Goal: Communication & Community: Share content

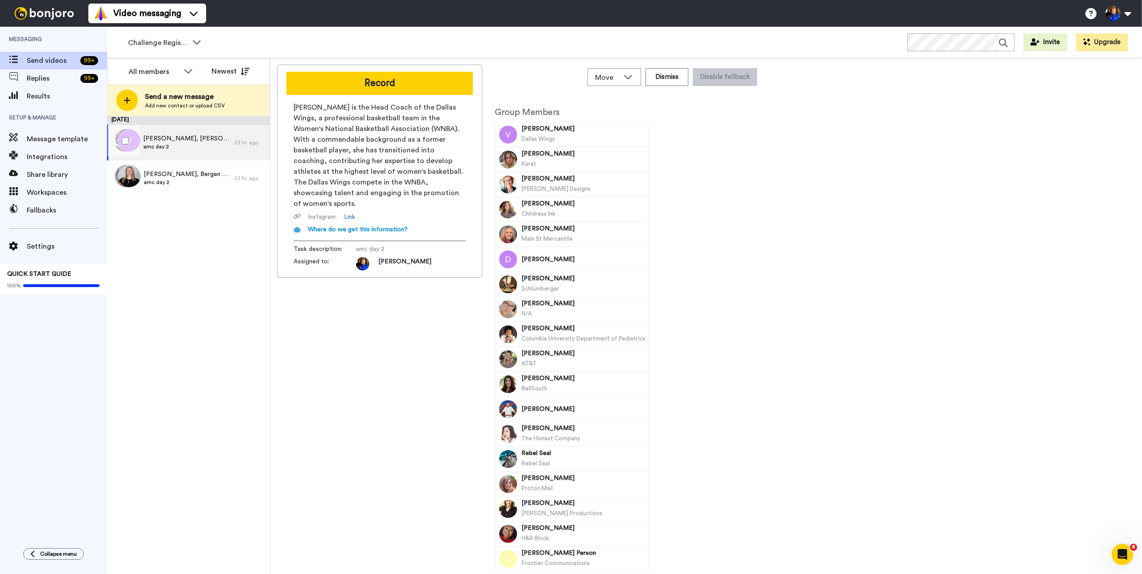
click at [190, 144] on span "amc day 2" at bounding box center [186, 146] width 87 height 7
click at [202, 187] on div "Jacquie, Bergen & 197 others amc day 2" at bounding box center [170, 179] width 127 height 36
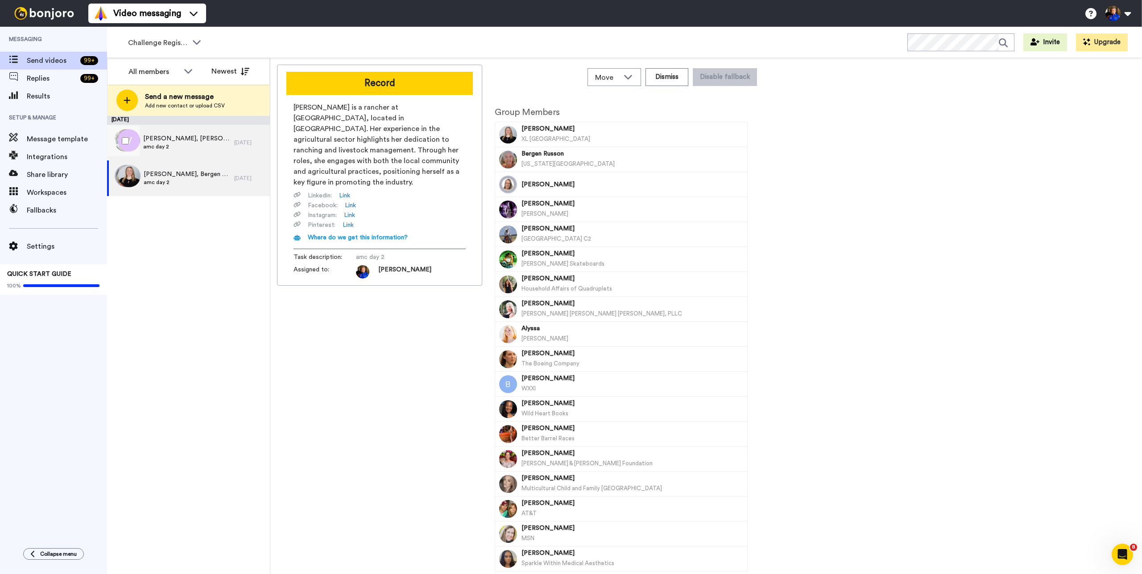
click at [201, 151] on div "Vicky, Crystal & 55 others amc day 2" at bounding box center [186, 142] width 87 height 17
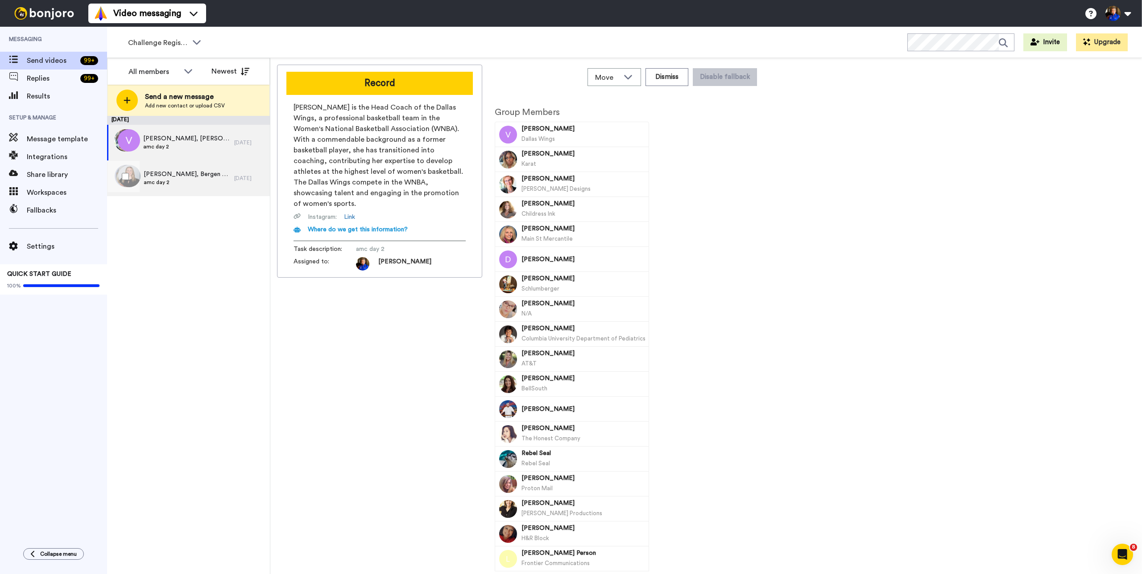
click at [186, 175] on span "Jacquie, Bergen & 197 others" at bounding box center [187, 174] width 86 height 9
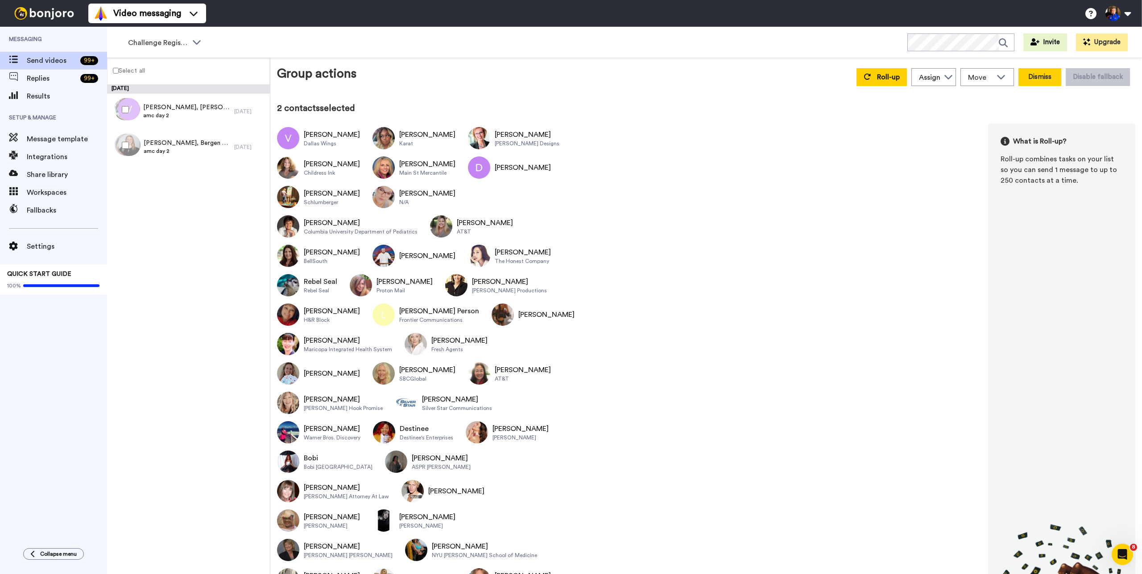
click at [1032, 77] on button "Dismiss" at bounding box center [1039, 77] width 43 height 18
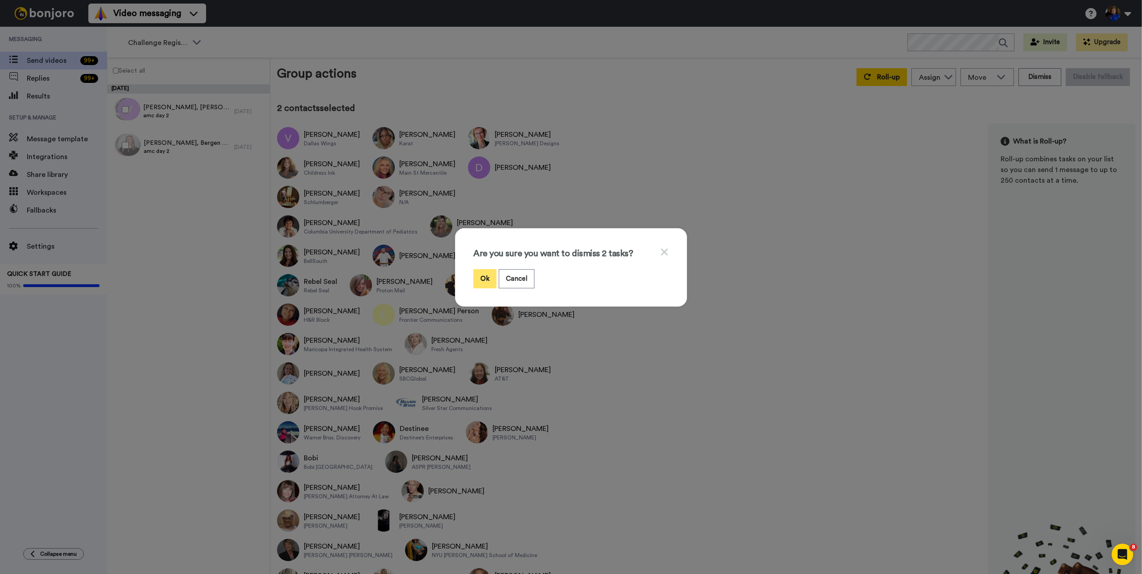
click at [482, 281] on button "Ok" at bounding box center [484, 278] width 23 height 19
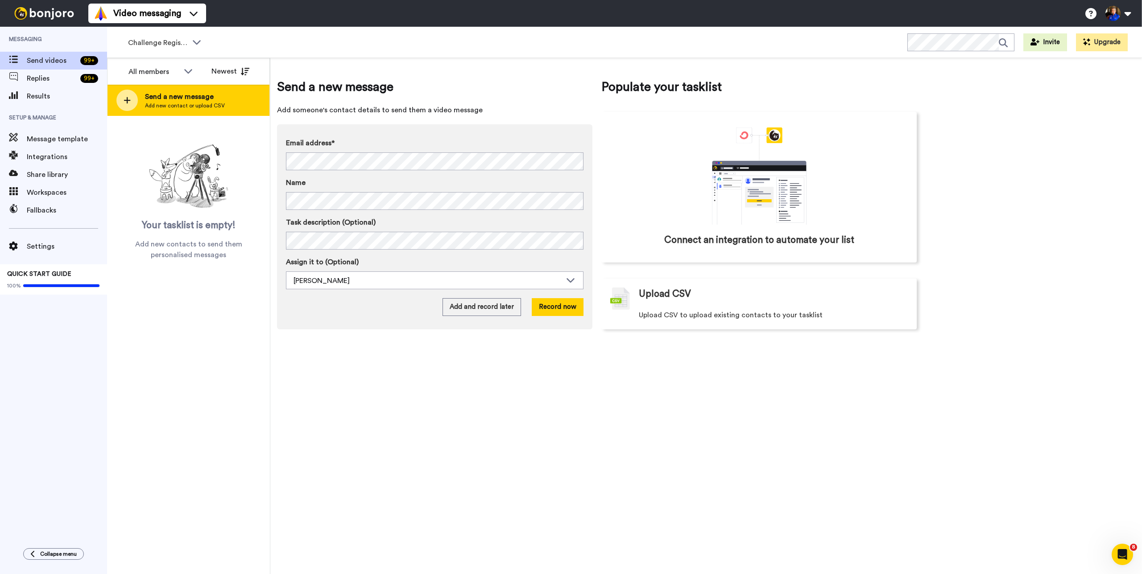
click at [181, 104] on span "Add new contact or upload CSV" at bounding box center [185, 105] width 80 height 7
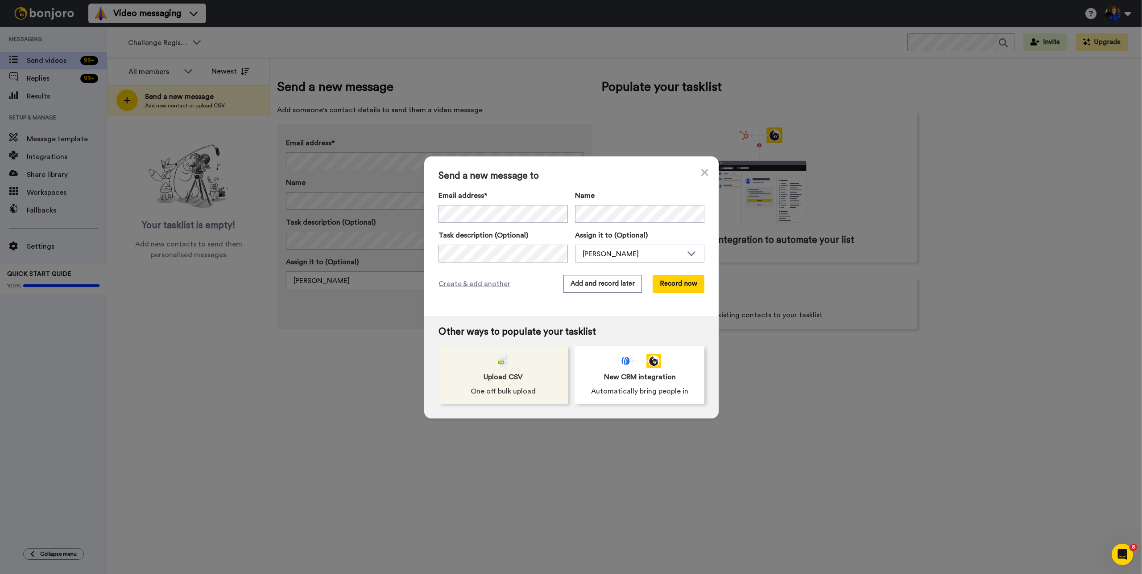
click at [499, 394] on span "One off bulk upload" at bounding box center [502, 391] width 65 height 11
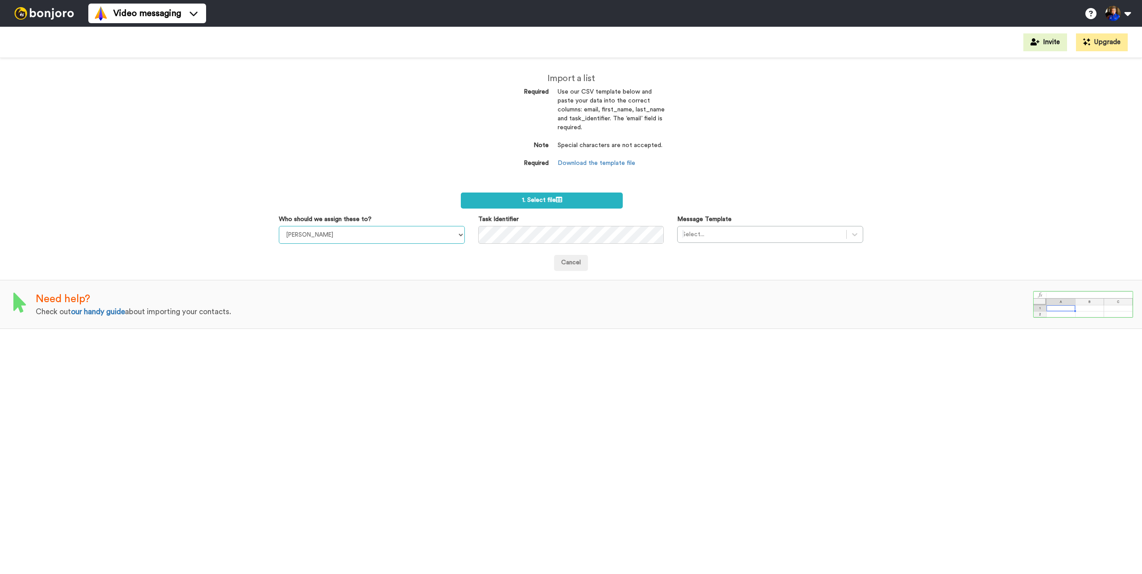
click at [408, 235] on select "Taylor Klump Kelli Crowley Kendra Dickson Brooke Thomas" at bounding box center [372, 235] width 186 height 18
click at [52, 21] on div at bounding box center [44, 13] width 88 height 27
click at [58, 14] on img at bounding box center [44, 13] width 67 height 12
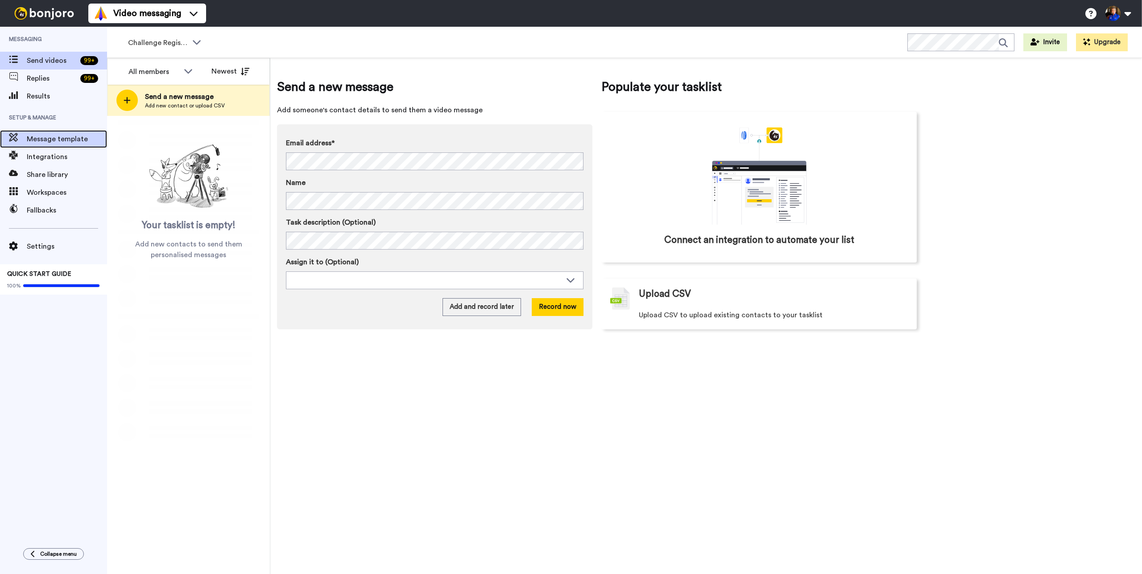
click at [74, 143] on span "Message template" at bounding box center [67, 139] width 80 height 11
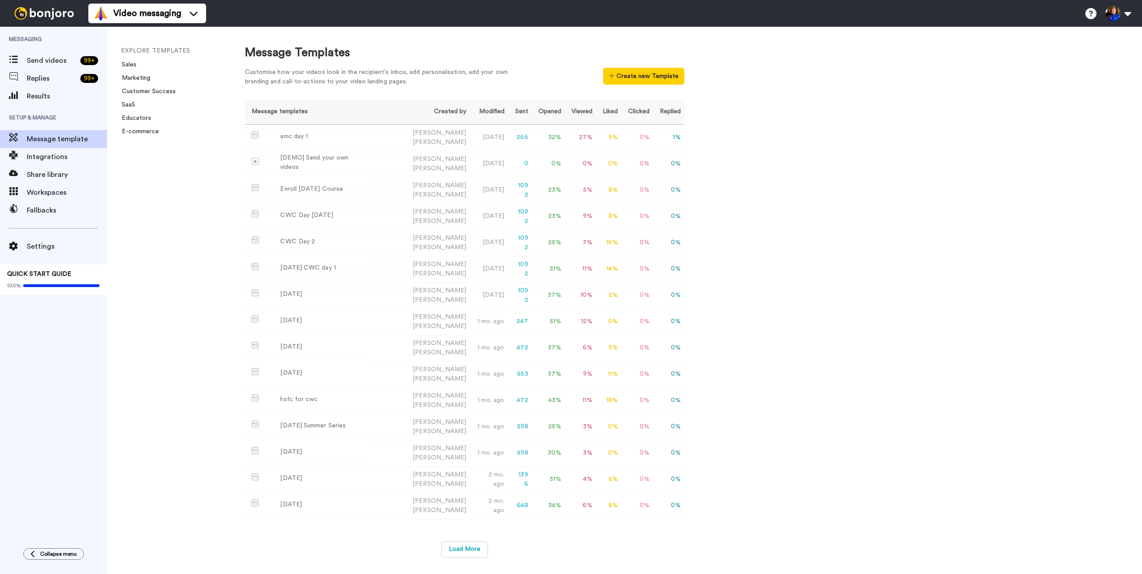
drag, startPoint x: 633, startPoint y: 61, endPoint x: 639, endPoint y: 66, distance: 7.0
click at [634, 62] on div "Message Templates Customise how your videos look in the recipient's inbox, add …" at bounding box center [464, 68] width 439 height 46
click at [640, 67] on div "Message Templates Customise how your videos look in the recipient's inbox, add …" at bounding box center [464, 68] width 439 height 46
click at [661, 78] on button "Create new Template" at bounding box center [643, 76] width 81 height 17
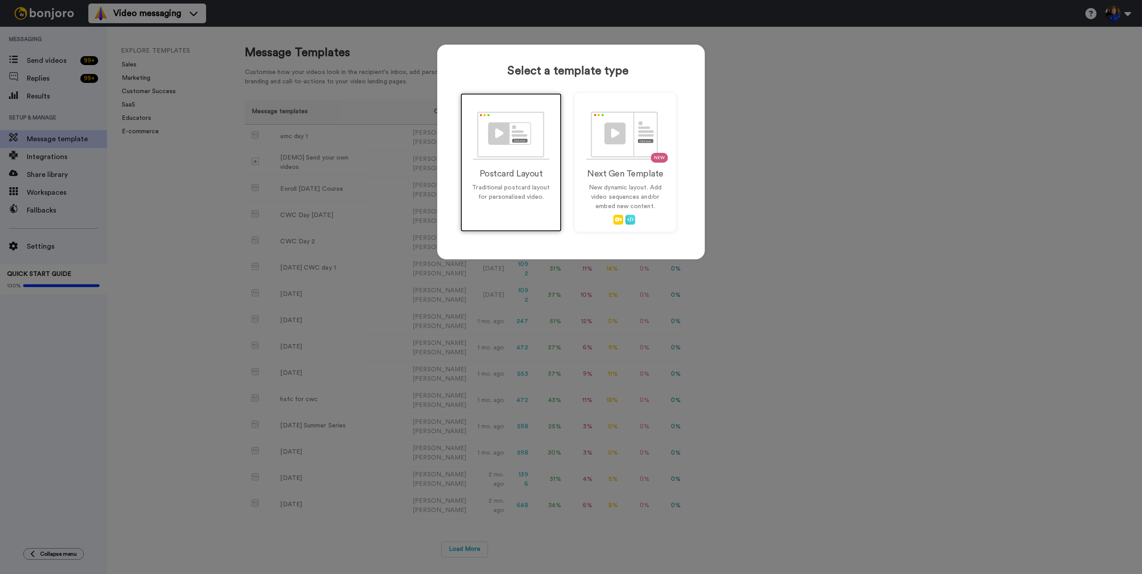
click at [483, 185] on p "Traditional postcard layout for personalised video." at bounding box center [511, 192] width 83 height 19
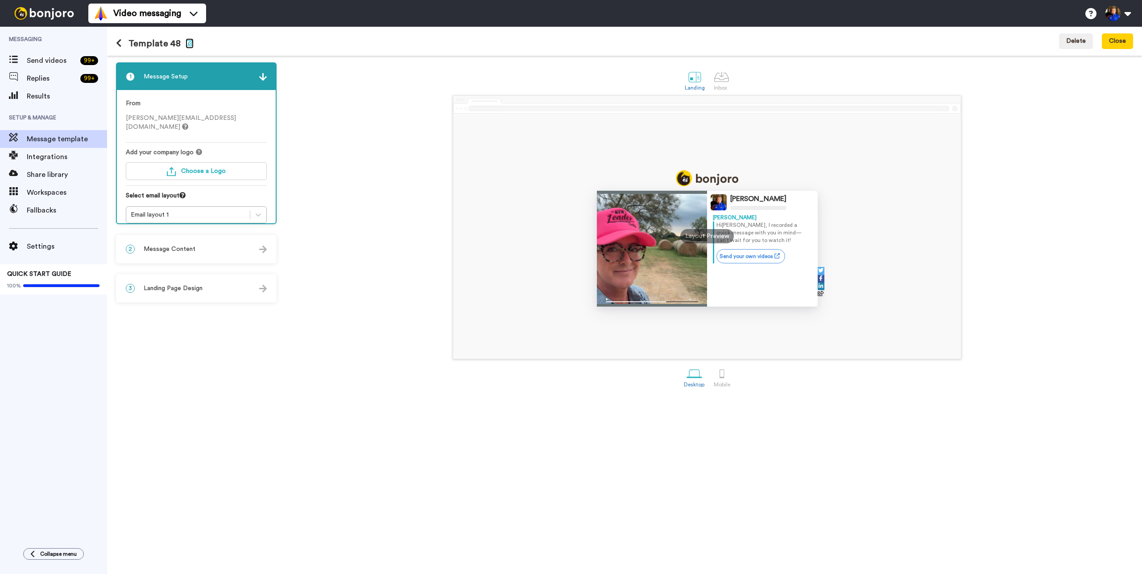
click at [188, 42] on icon "button" at bounding box center [190, 42] width 8 height 7
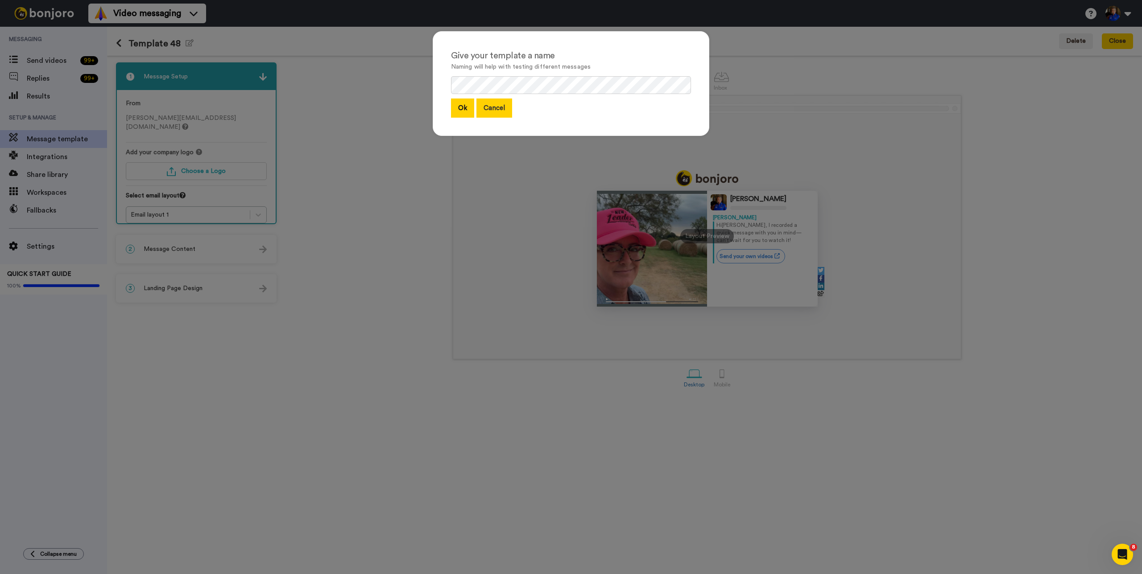
click at [478, 104] on button "Cancel" at bounding box center [494, 108] width 36 height 19
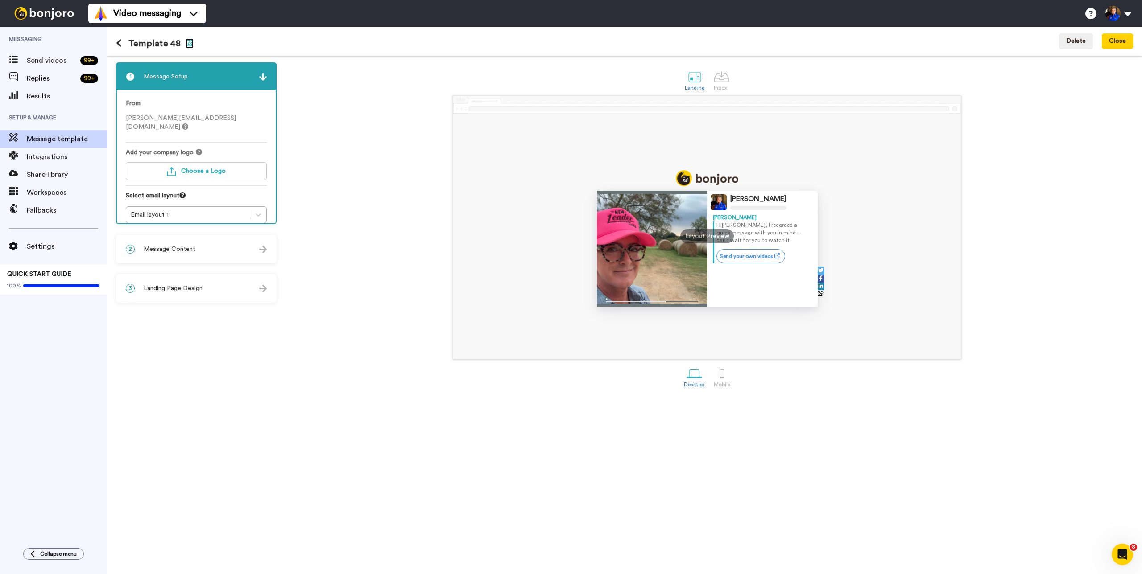
click at [189, 45] on icon "button" at bounding box center [190, 42] width 8 height 7
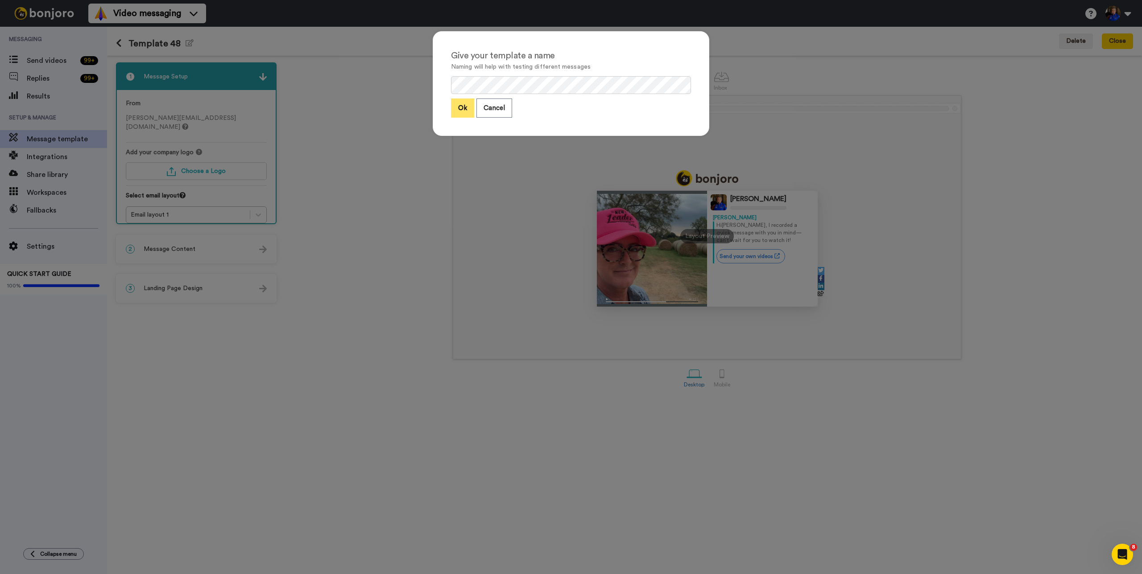
click at [463, 103] on button "Ok" at bounding box center [462, 108] width 23 height 19
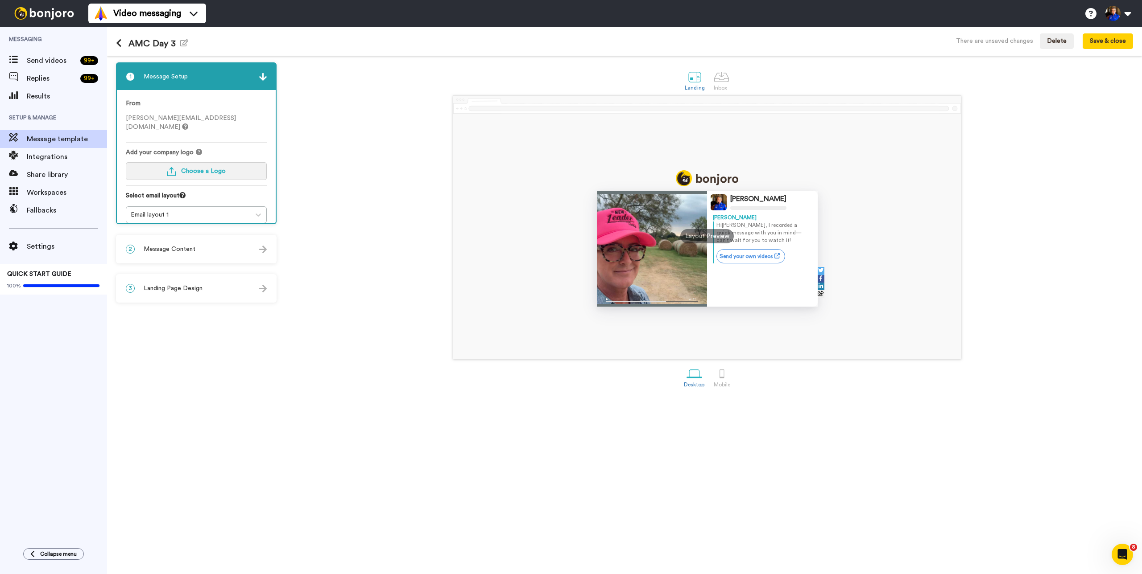
click at [225, 166] on button "Choose a Logo" at bounding box center [196, 171] width 141 height 18
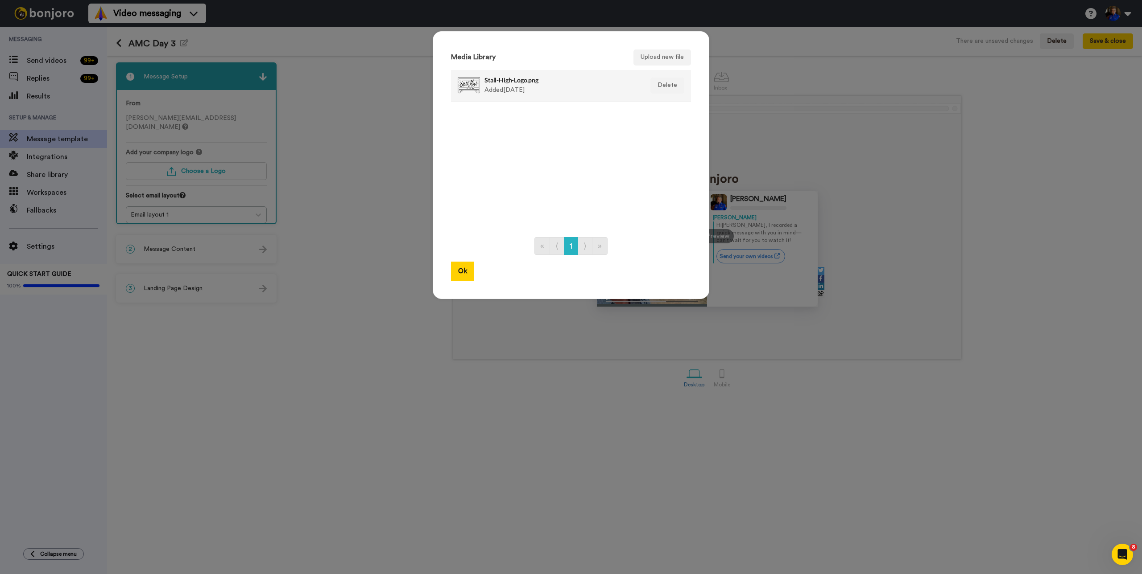
click at [503, 87] on div "Stall-High-Logo.png Added 1 yr. ago" at bounding box center [561, 85] width 154 height 22
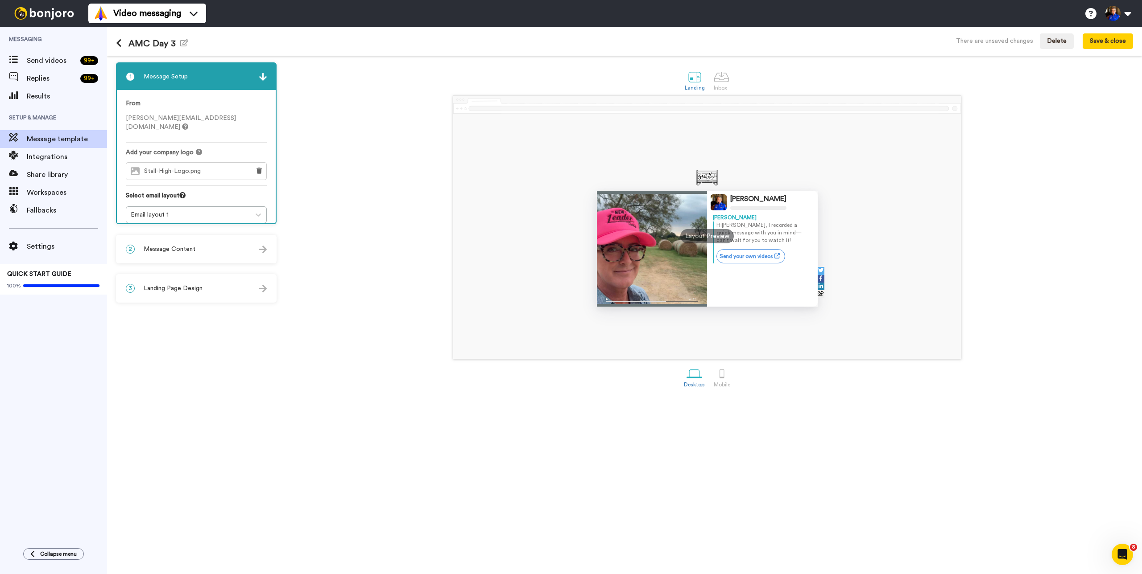
click at [216, 261] on div "2 Message Content" at bounding box center [196, 249] width 159 height 27
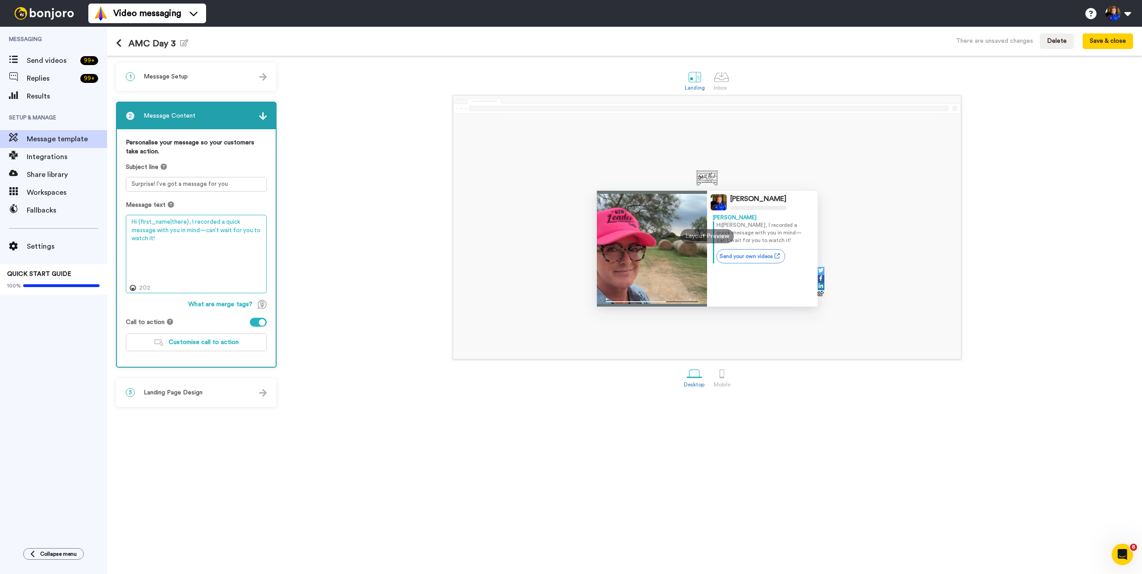
click at [223, 233] on textarea "Hi {first_name|there}, I recorded a quick message with you in mind—can’t wait f…" at bounding box center [196, 254] width 141 height 78
click at [225, 181] on textarea "Surprise! I’ve got a message for you" at bounding box center [196, 184] width 141 height 15
paste textarea "It’s Not Your Horse. It’s Your Hands."
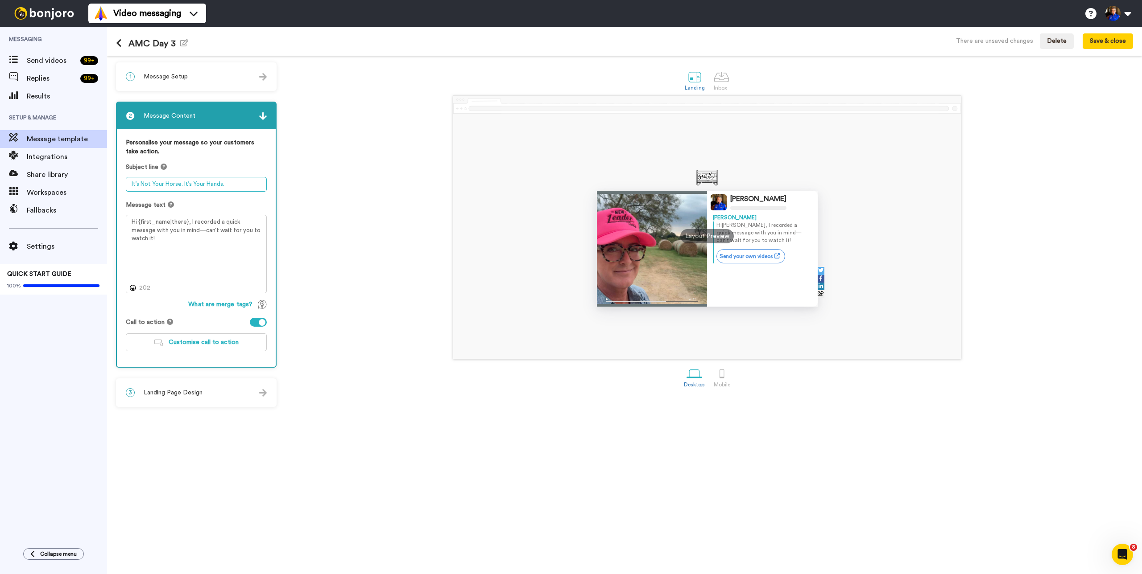
type textarea "It’s Not Your Horse. It’s Your Hands."
click at [230, 272] on textarea "Hi {first_name|there}, I recorded a quick message with you in mind—can’t wait f…" at bounding box center [196, 254] width 141 height 78
paste textarea "Day 3 of the Hot Horse Challenge starts at 12 PM Texas time. Discover how tradi…"
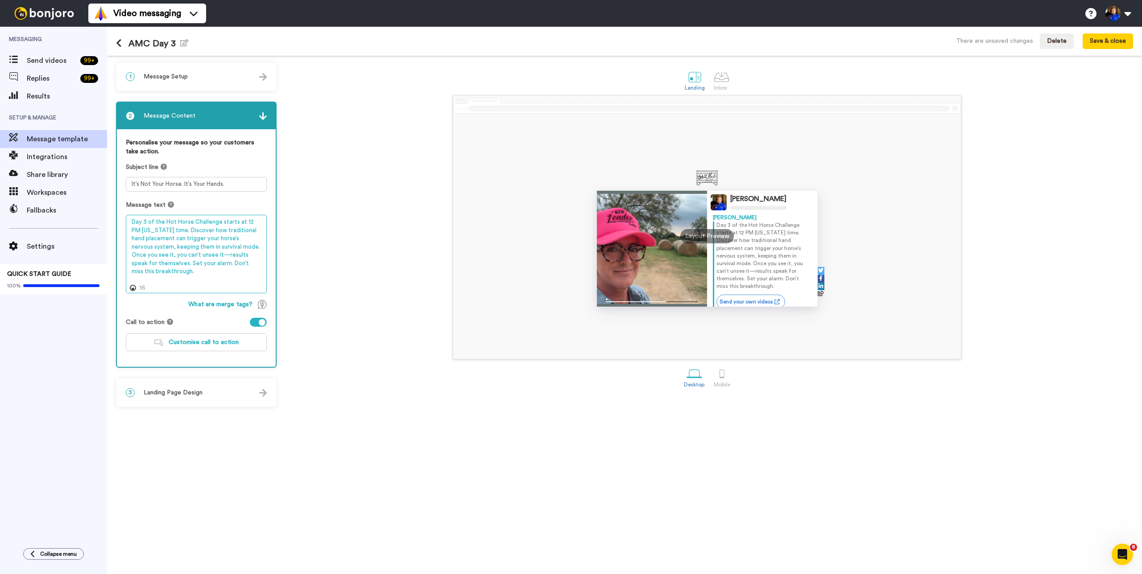
click at [164, 232] on textarea "Day 3 of the Hot Horse Challenge starts at 12 PM Texas time. Discover how tradi…" at bounding box center [196, 254] width 141 height 78
click at [187, 232] on textarea "Day 3 of the Hot Horse Challenge starts at 12 PM Texas time. Discover how tradi…" at bounding box center [196, 254] width 141 height 78
click at [192, 263] on textarea "Day 3 of the Hot Horse Challenge starts at 12 PM Texas time. Discover how tradi…" at bounding box center [196, 254] width 141 height 78
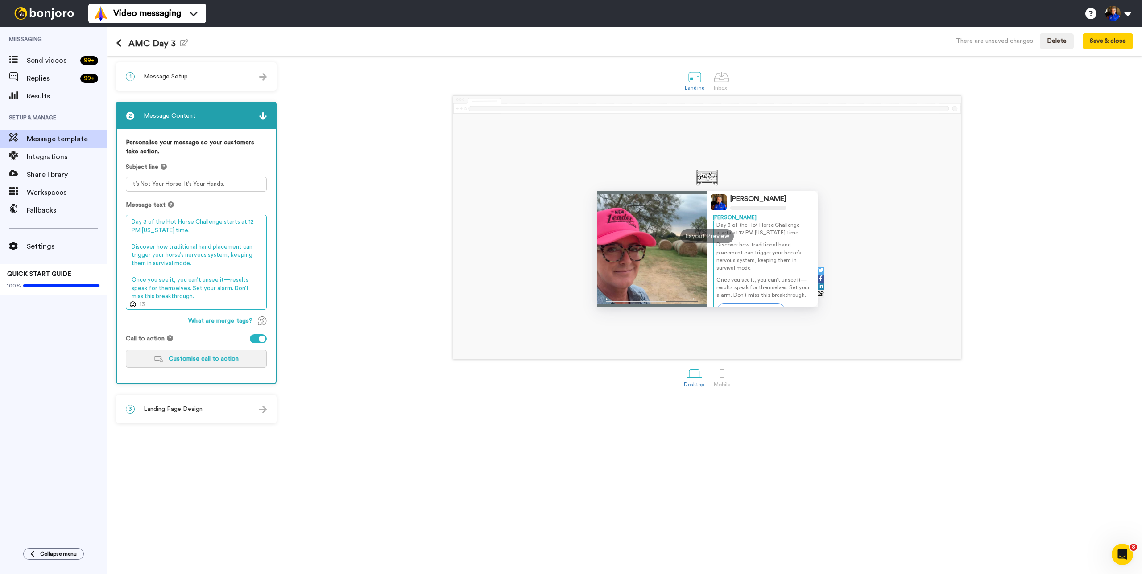
type textarea "Day 3 of the Hot Horse Challenge starts at 12 PM Texas time. Discover how tradi…"
click at [230, 358] on span "Customise call to action" at bounding box center [204, 359] width 70 height 6
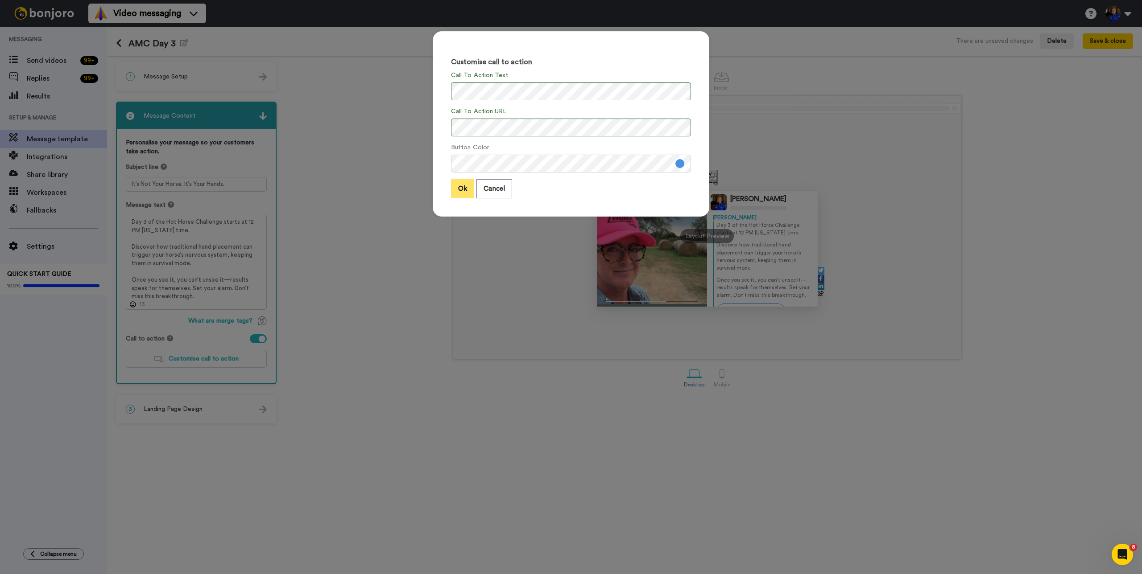
click at [465, 187] on button "Ok" at bounding box center [462, 188] width 23 height 19
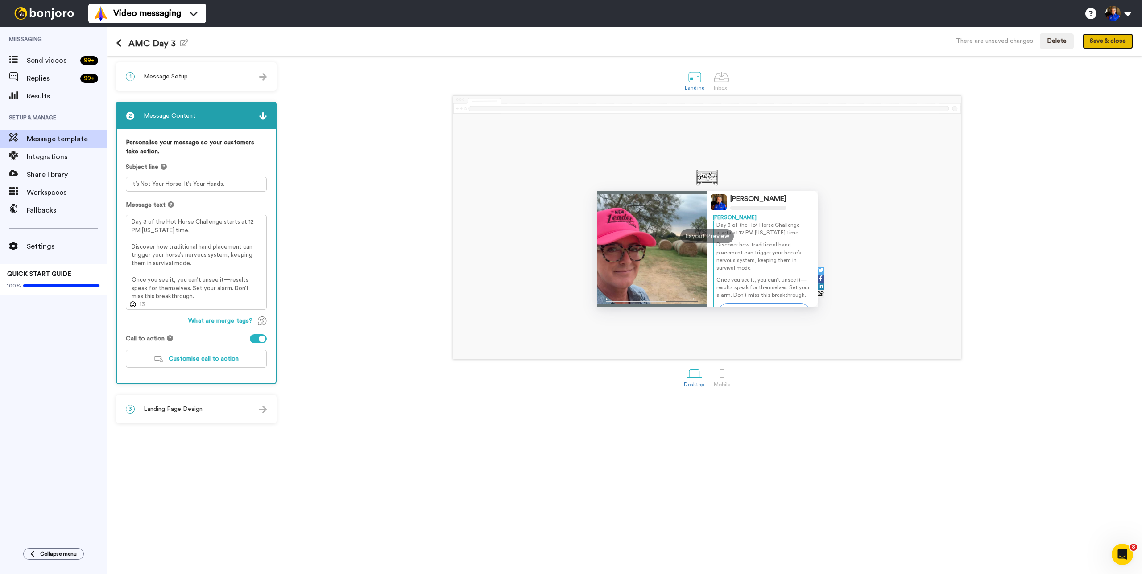
click at [1101, 45] on button "Save & close" at bounding box center [1107, 41] width 50 height 16
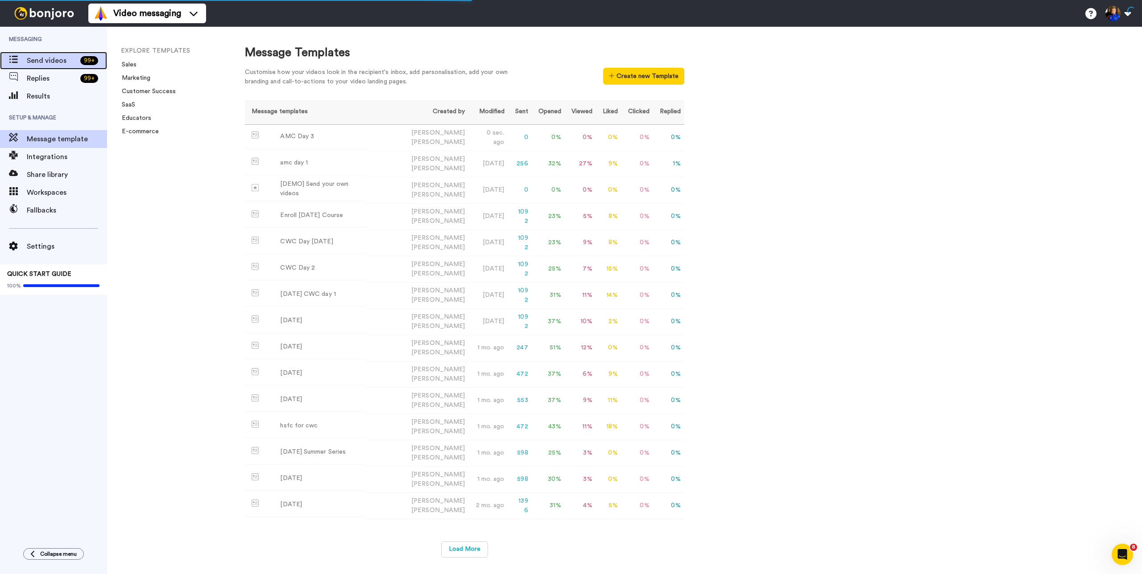
click at [52, 60] on span "Send videos" at bounding box center [52, 60] width 50 height 11
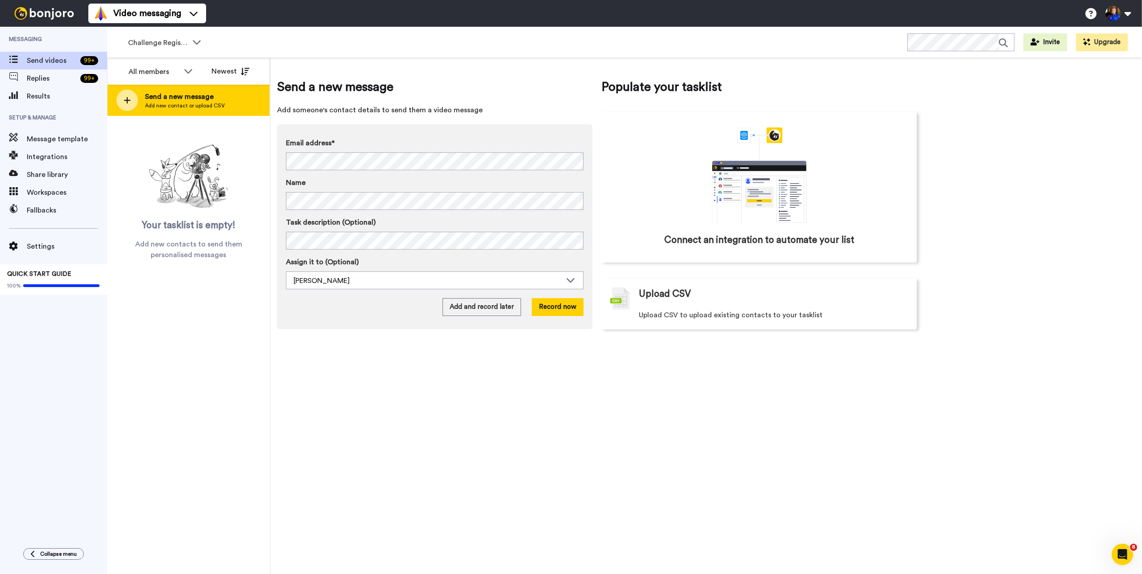
click at [169, 108] on span "Add new contact or upload CSV" at bounding box center [185, 105] width 80 height 7
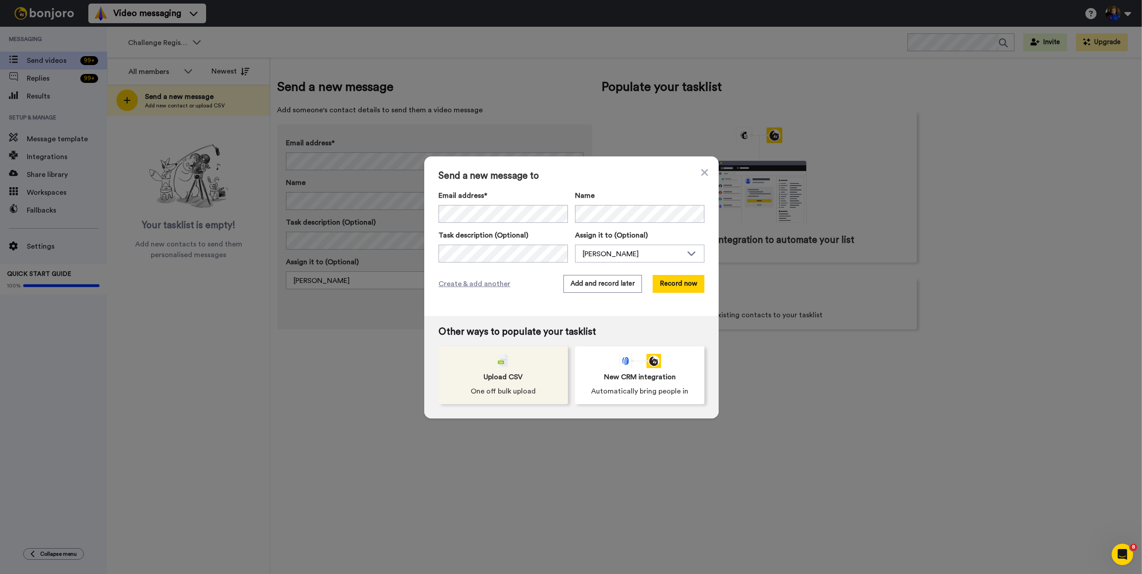
click at [466, 371] on div "Upload CSV One off bulk upload" at bounding box center [502, 376] width 129 height 58
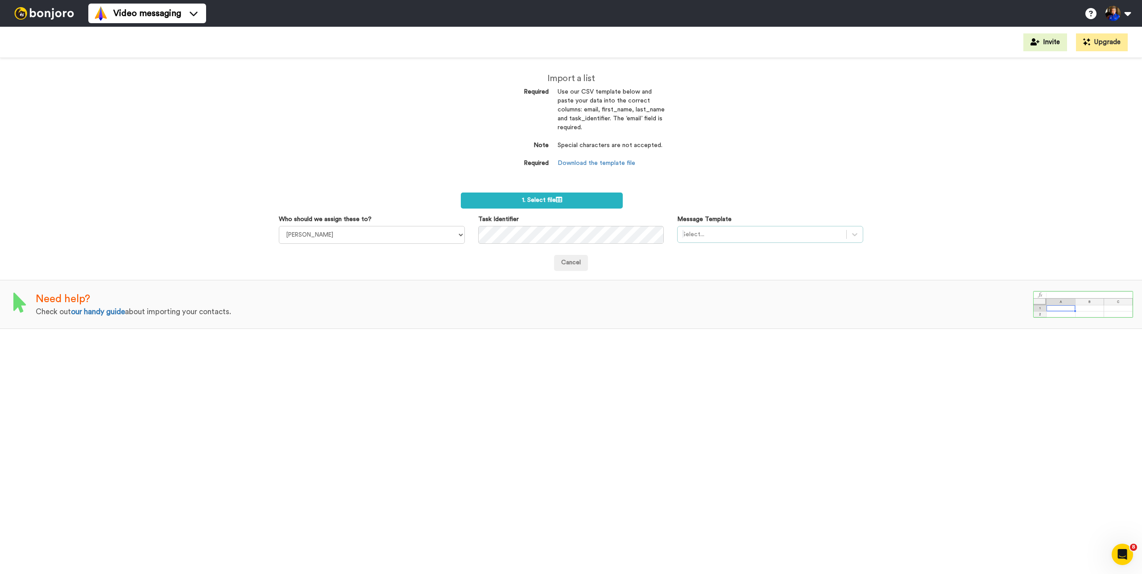
click at [780, 231] on div at bounding box center [762, 234] width 160 height 11
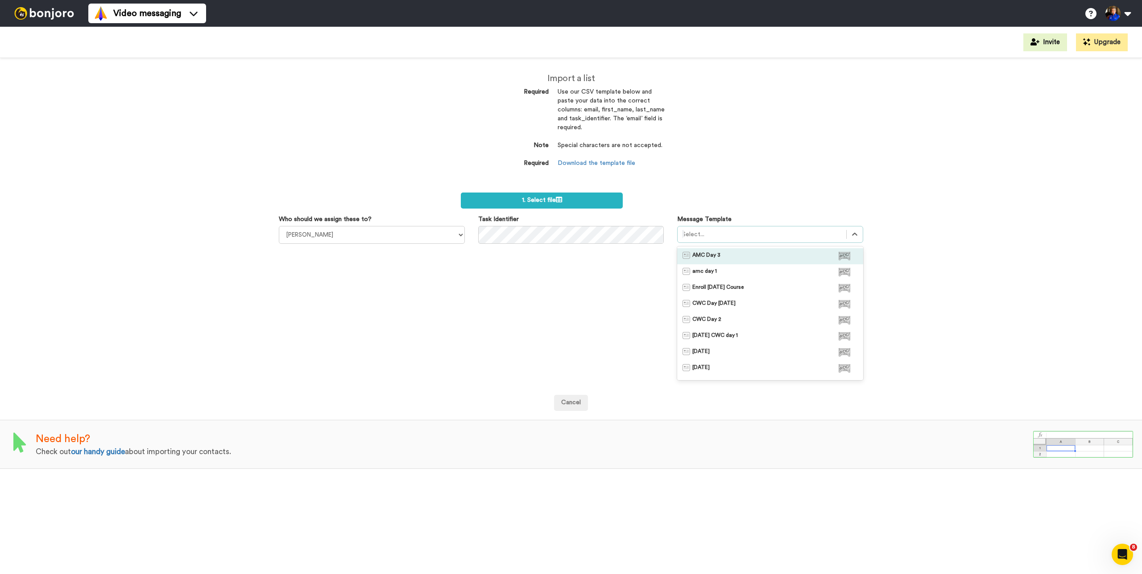
click at [730, 257] on div "AMC Day 3" at bounding box center [769, 256] width 175 height 9
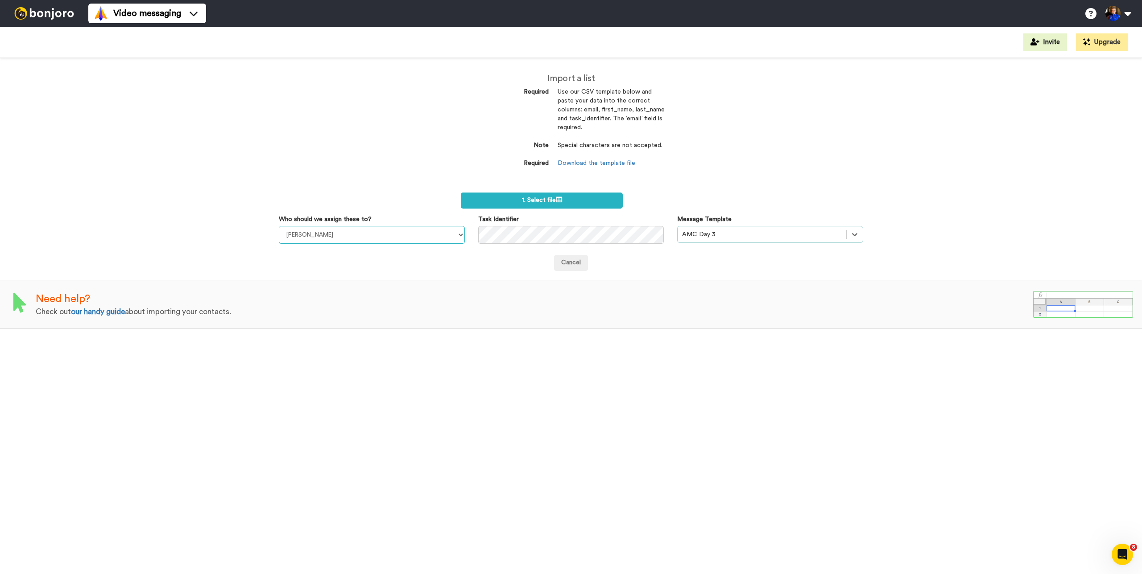
click at [385, 238] on select "Taylor Klump Kelli Crowley Kendra Dickson Brooke Thomas" at bounding box center [372, 235] width 186 height 18
select select "a9f58802-db57-4e71-ac43-b2f844e60d2a"
click at [279, 226] on select "Taylor Klump Kelli Crowley Kendra Dickson Brooke Thomas" at bounding box center [372, 235] width 186 height 18
click at [536, 212] on form "1. Select file Who should we assign these to? Taylor Klump Kelli Crowley Kendra…" at bounding box center [571, 232] width 584 height 78
click at [550, 204] on label "1. Select file" at bounding box center [542, 201] width 162 height 16
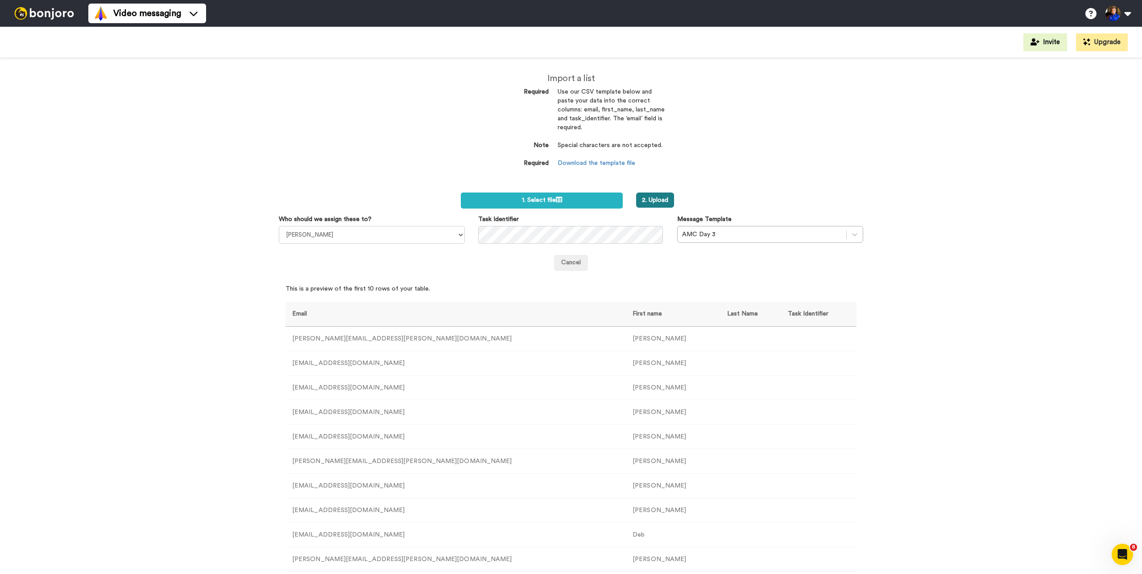
click at [664, 205] on button "2. Upload" at bounding box center [655, 200] width 38 height 15
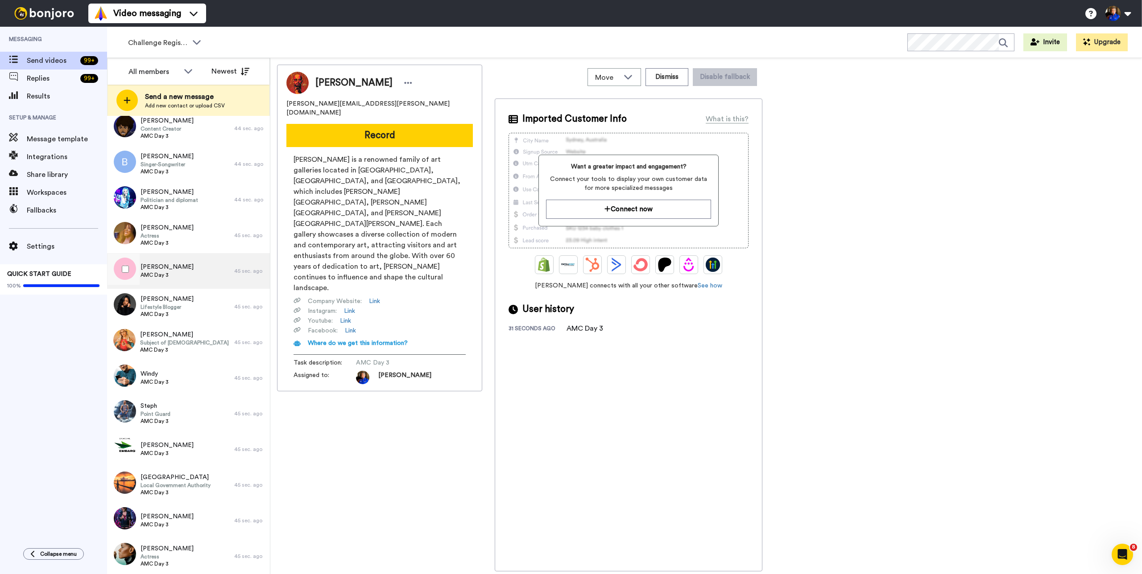
scroll to position [4902, 0]
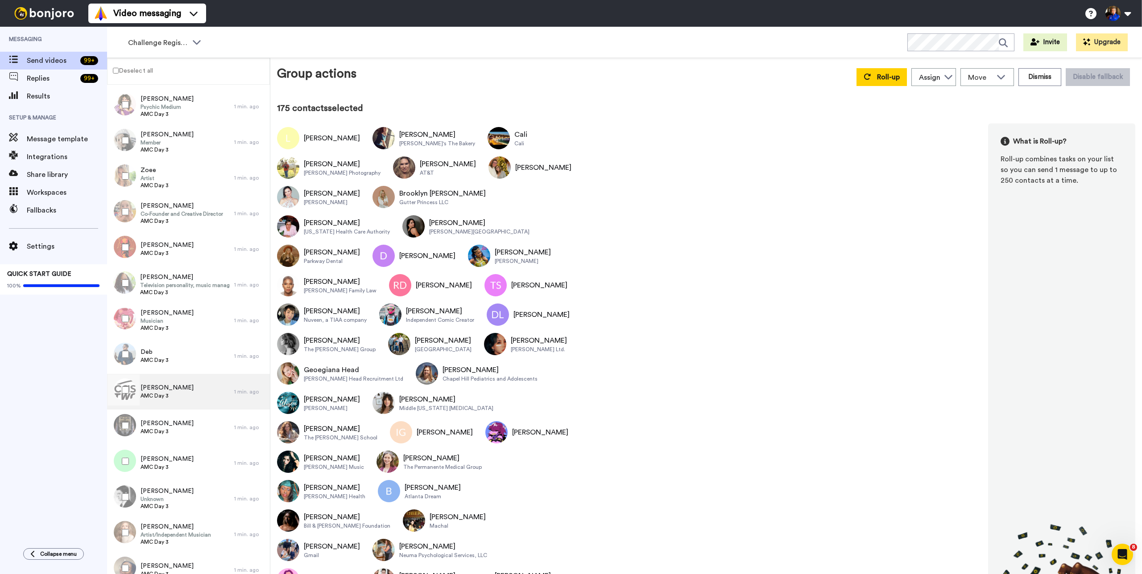
scroll to position [6619, 0]
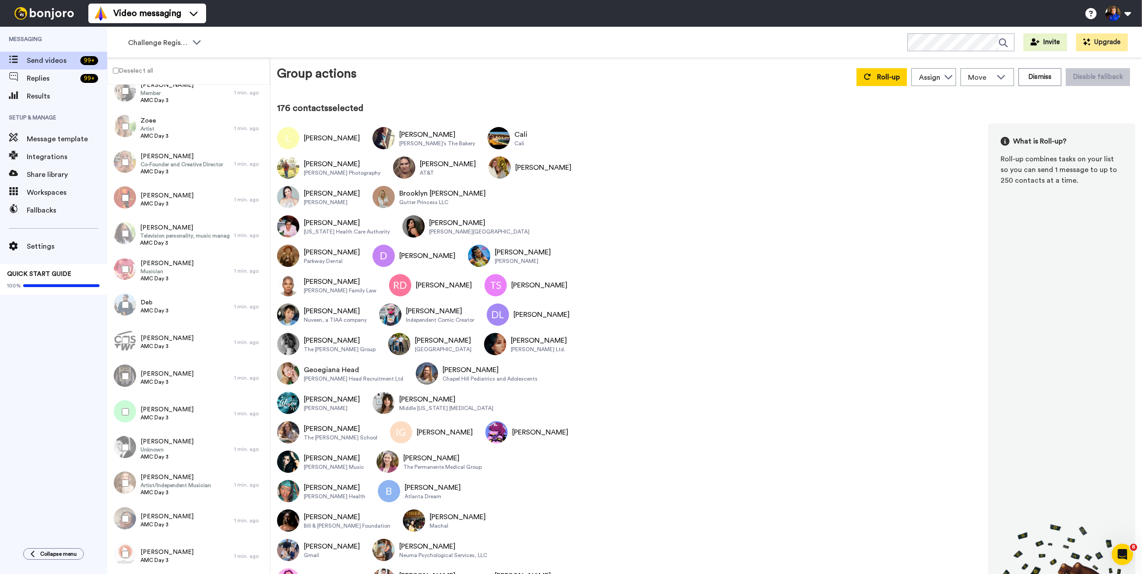
click at [131, 73] on label "Deselect all" at bounding box center [129, 70] width 45 height 11
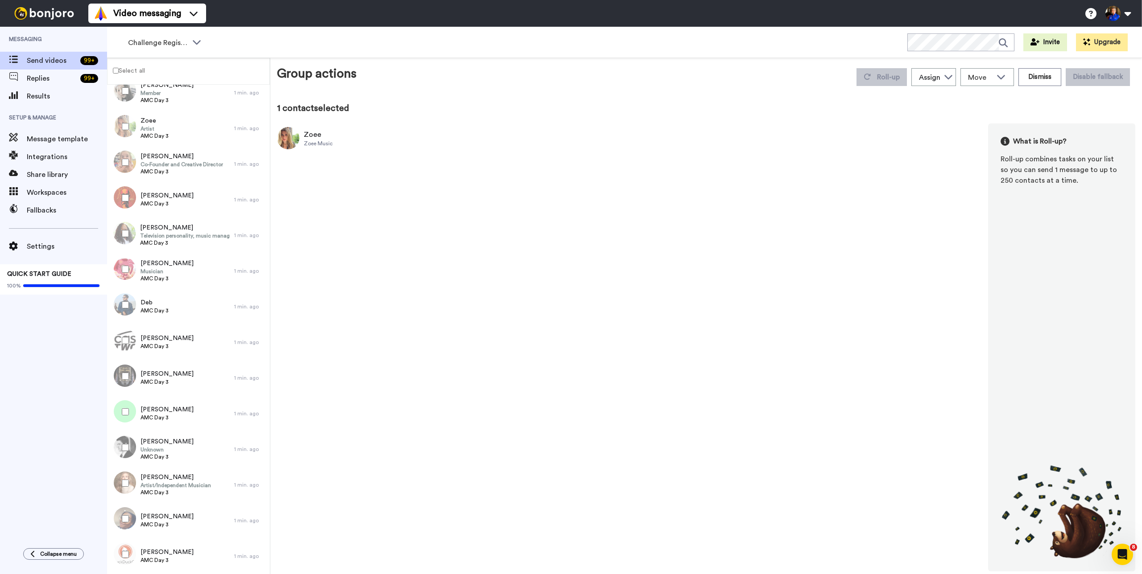
click at [128, 71] on label "Select all" at bounding box center [125, 70] width 37 height 11
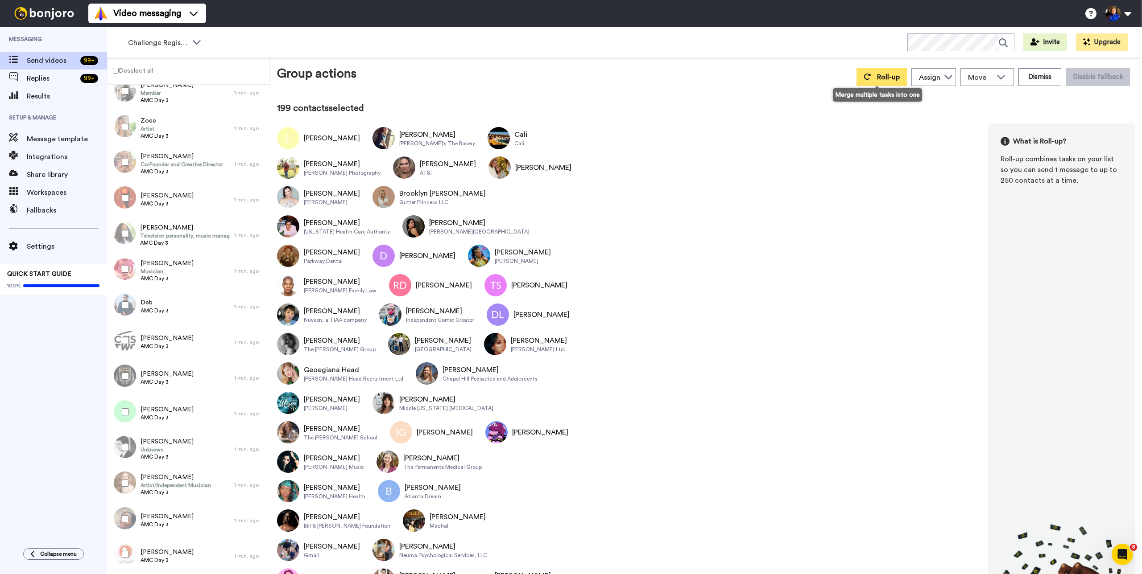
click at [871, 76] on button "Roll-up" at bounding box center [881, 77] width 50 height 18
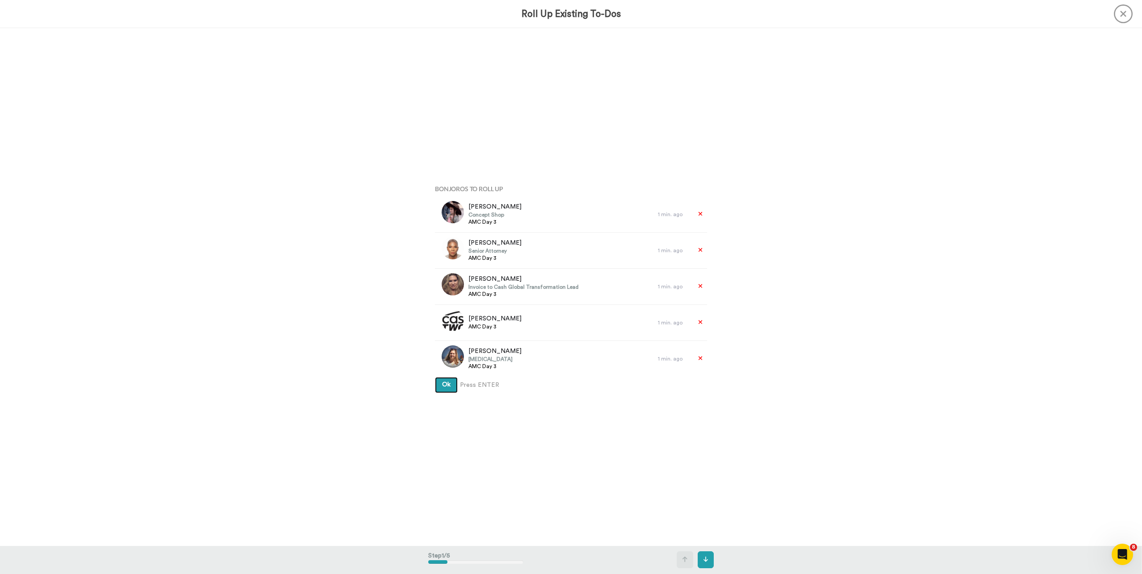
click at [435, 377] on button "Ok" at bounding box center [446, 385] width 23 height 16
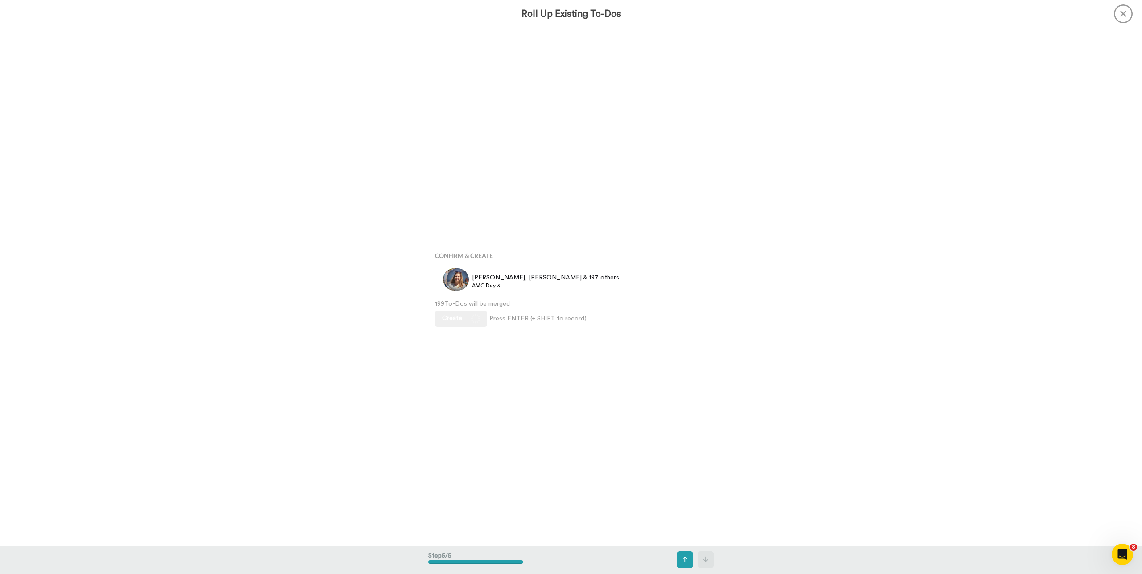
scroll to position [2072, 0]
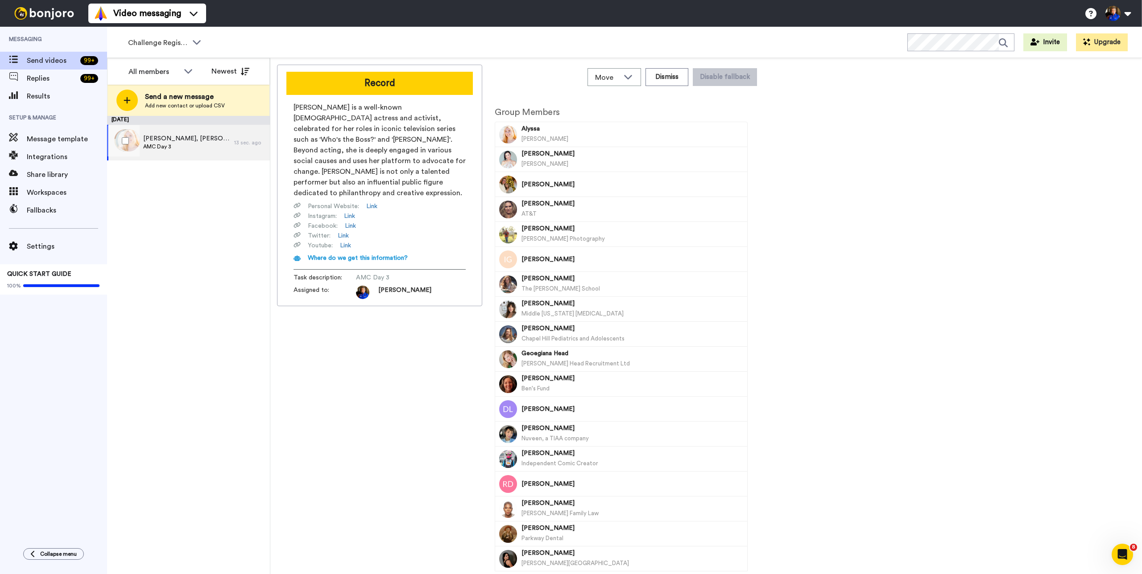
click at [186, 155] on div "Alyssa, Wendi & 197 others AMC Day 3" at bounding box center [170, 143] width 127 height 36
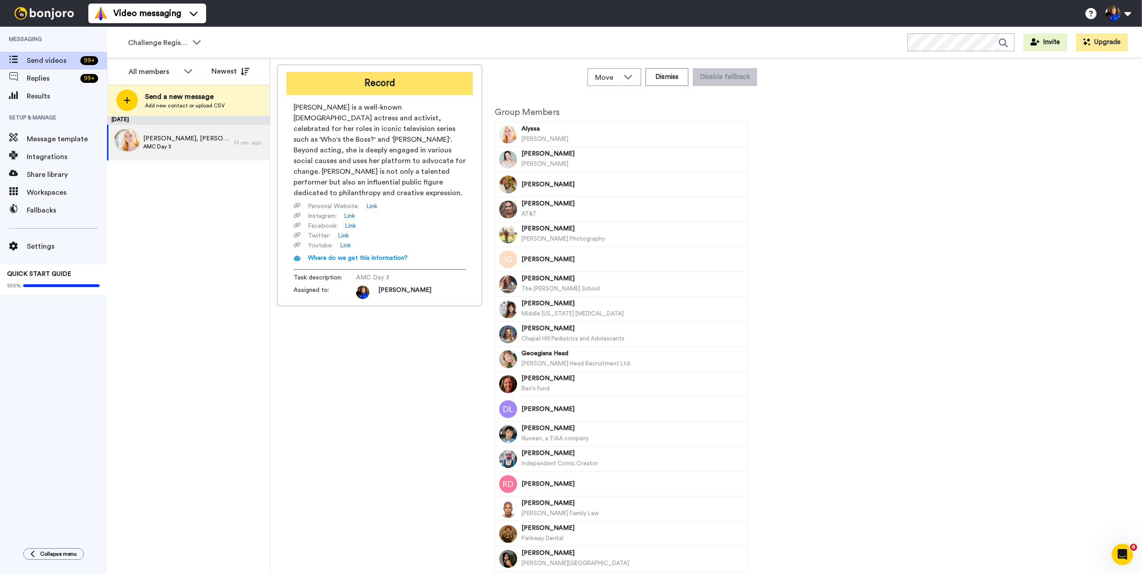
click at [389, 90] on button "Record" at bounding box center [379, 83] width 186 height 23
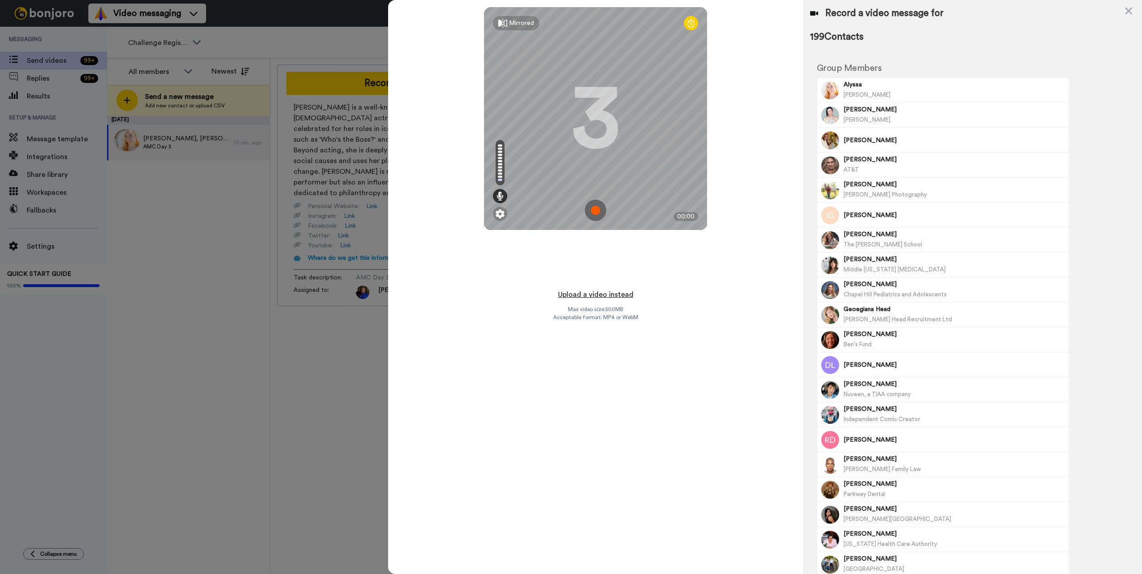
click at [607, 295] on button "Upload a video instead" at bounding box center [595, 295] width 81 height 12
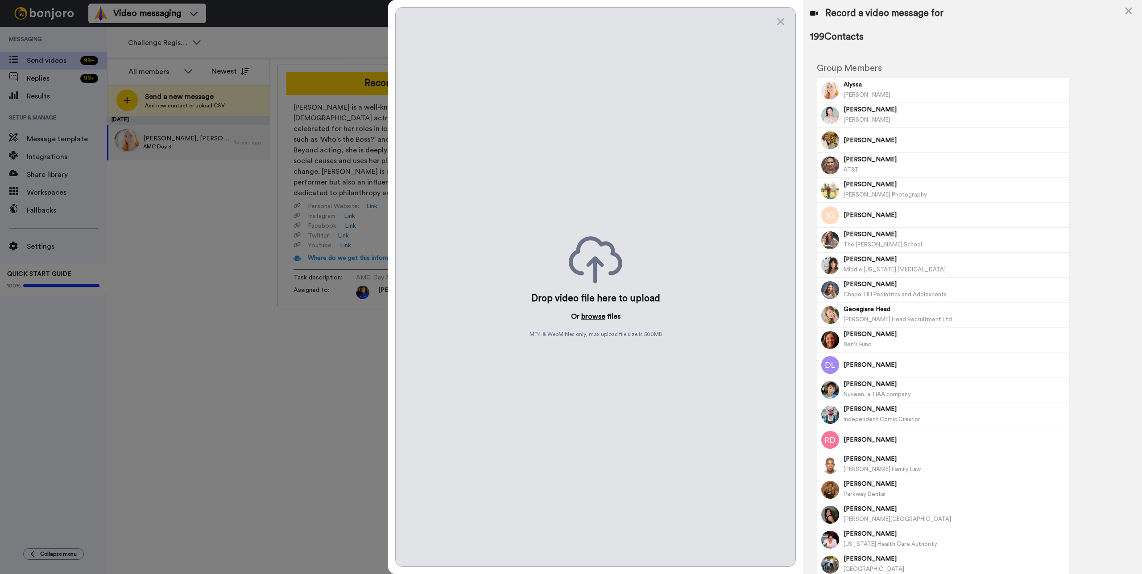
click at [595, 314] on button "browse" at bounding box center [593, 316] width 24 height 11
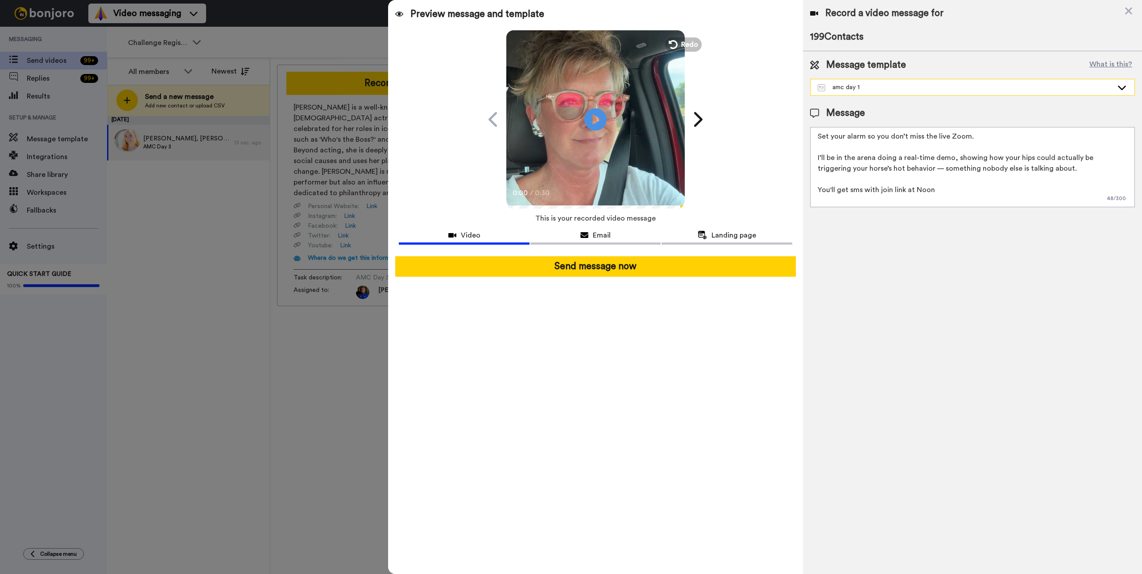
click at [914, 87] on div "amc day 1" at bounding box center [964, 87] width 295 height 9
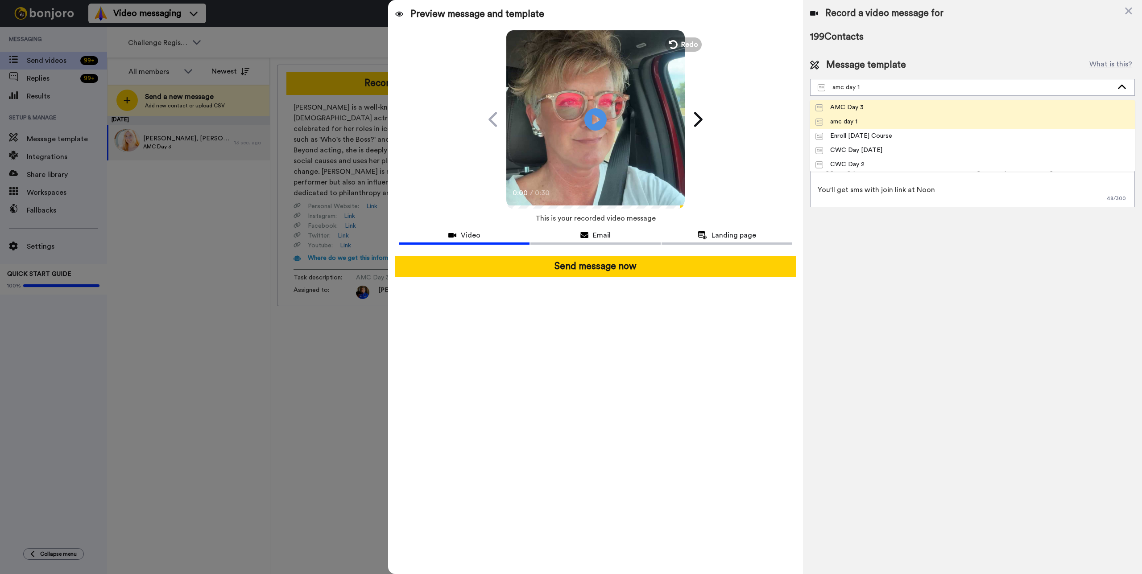
click at [882, 103] on li "AMC Day 3" at bounding box center [972, 107] width 325 height 14
type textarea "Day 3 of the Hot Horse Challenge starts at 12 PM Texas time. Discover how tradi…"
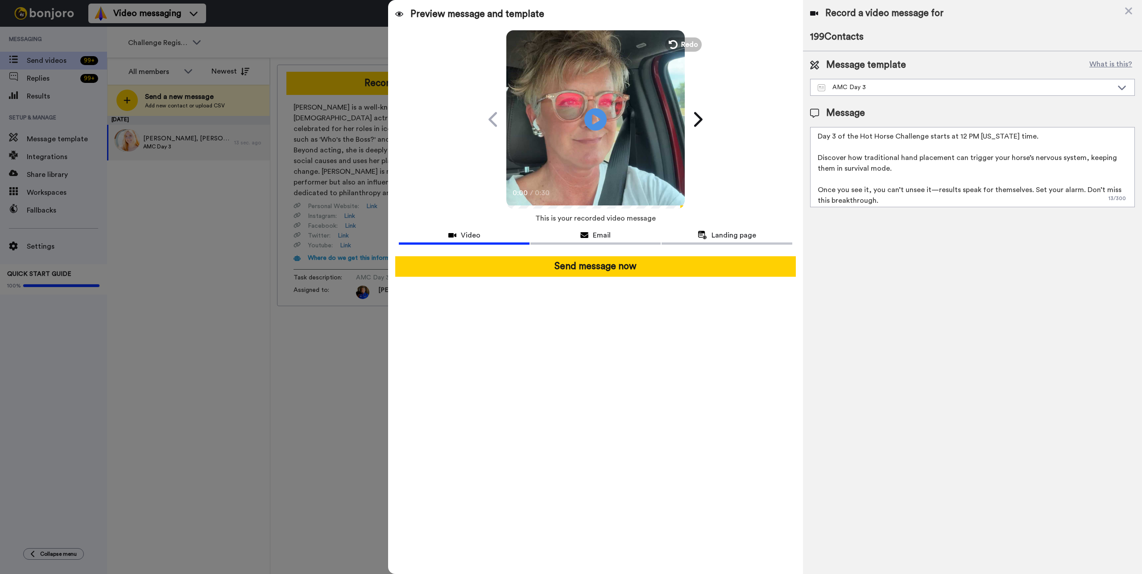
scroll to position [3, 0]
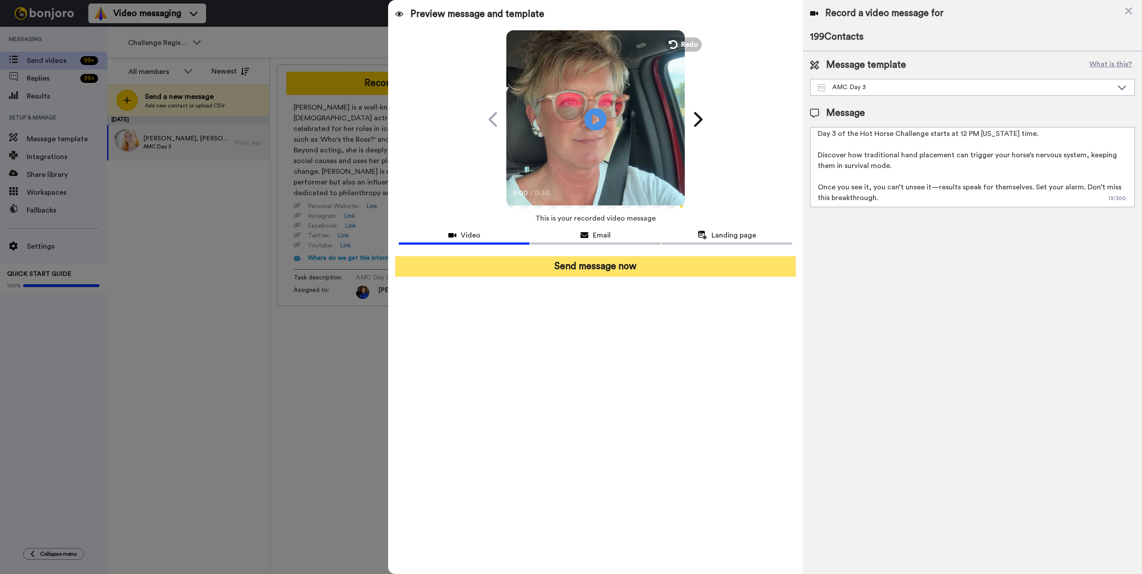
click at [675, 268] on button "Send message now" at bounding box center [595, 266] width 400 height 21
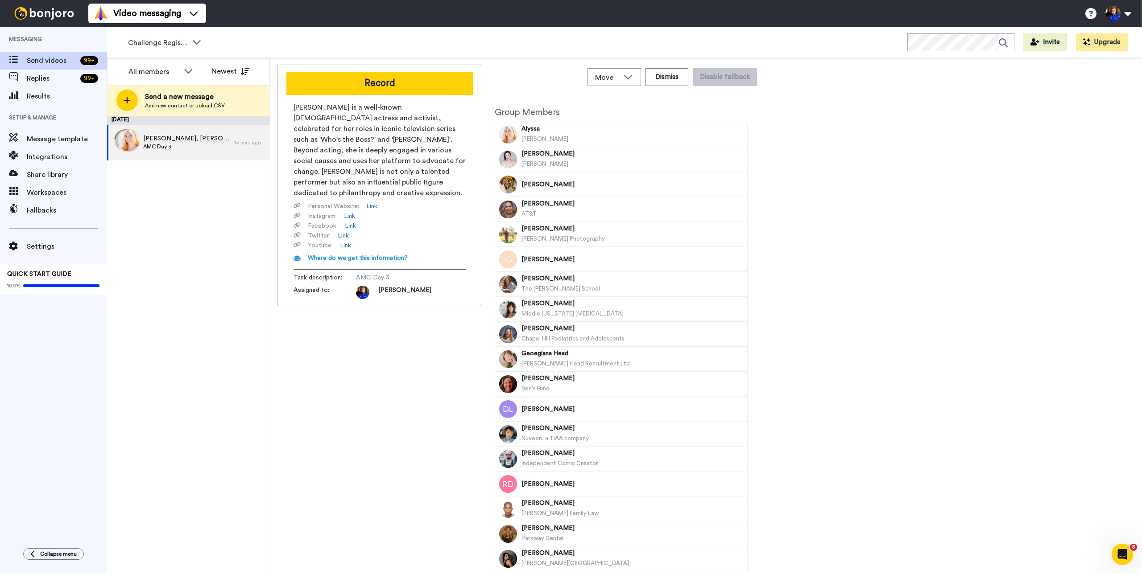
scroll to position [0, 0]
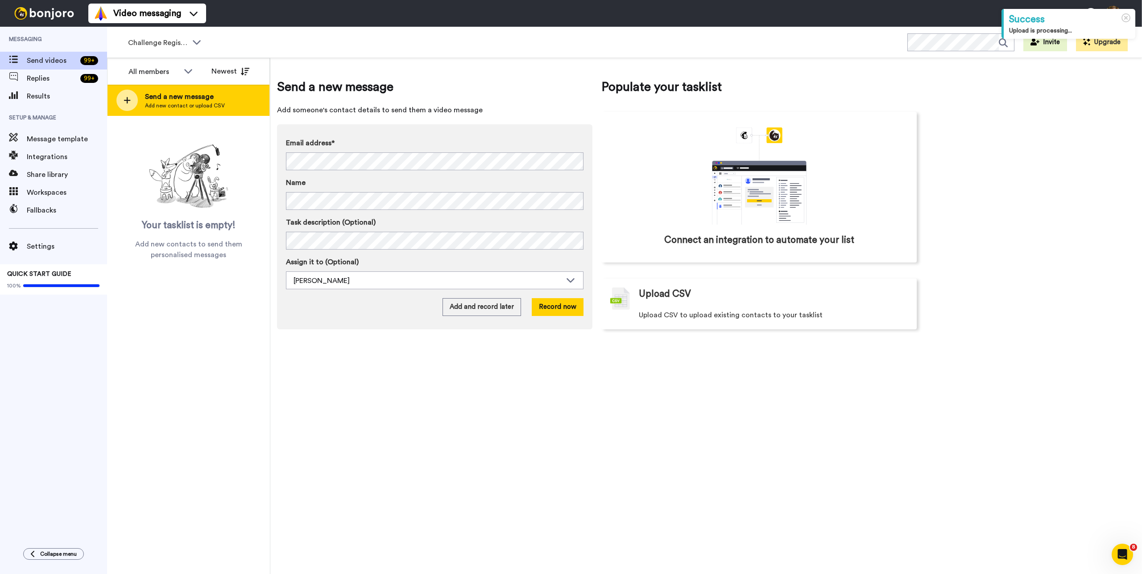
click at [183, 103] on span "Add new contact or upload CSV" at bounding box center [185, 105] width 80 height 7
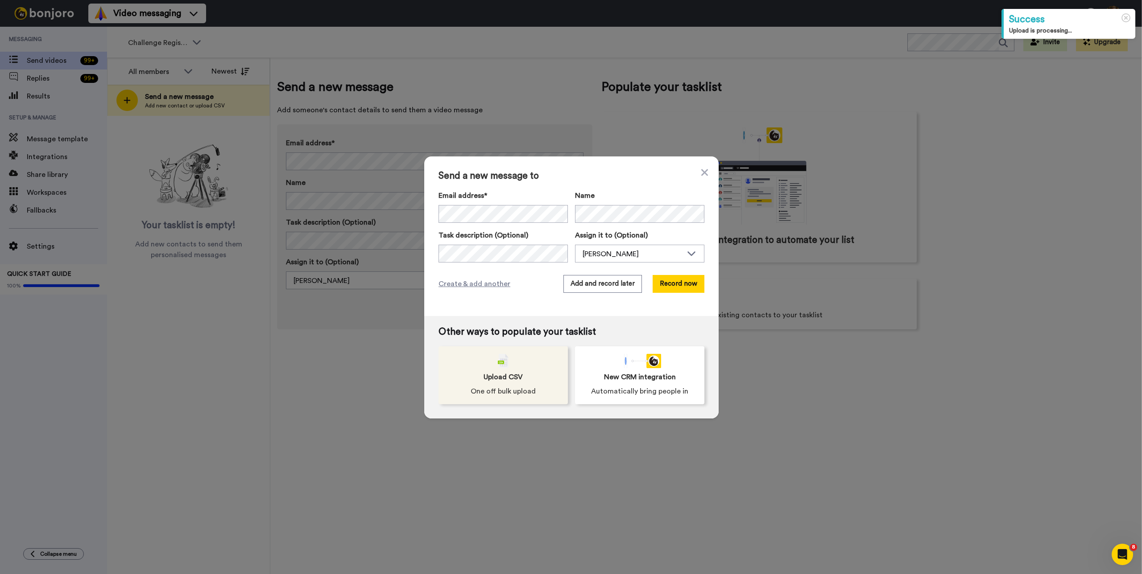
click at [545, 390] on div "Upload CSV One off bulk upload" at bounding box center [502, 376] width 129 height 58
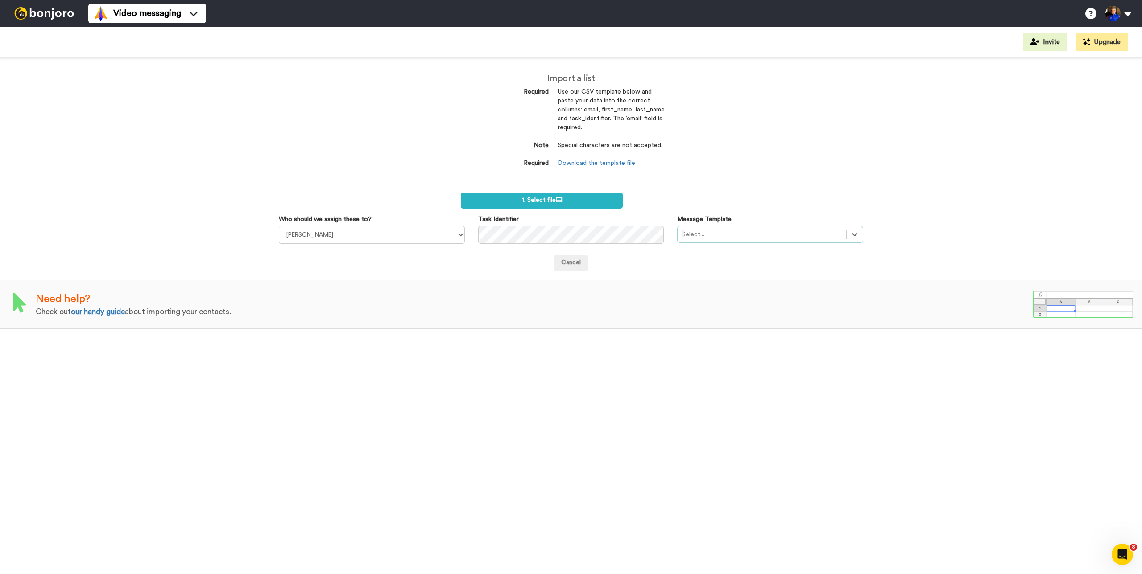
click at [719, 234] on div at bounding box center [762, 234] width 160 height 11
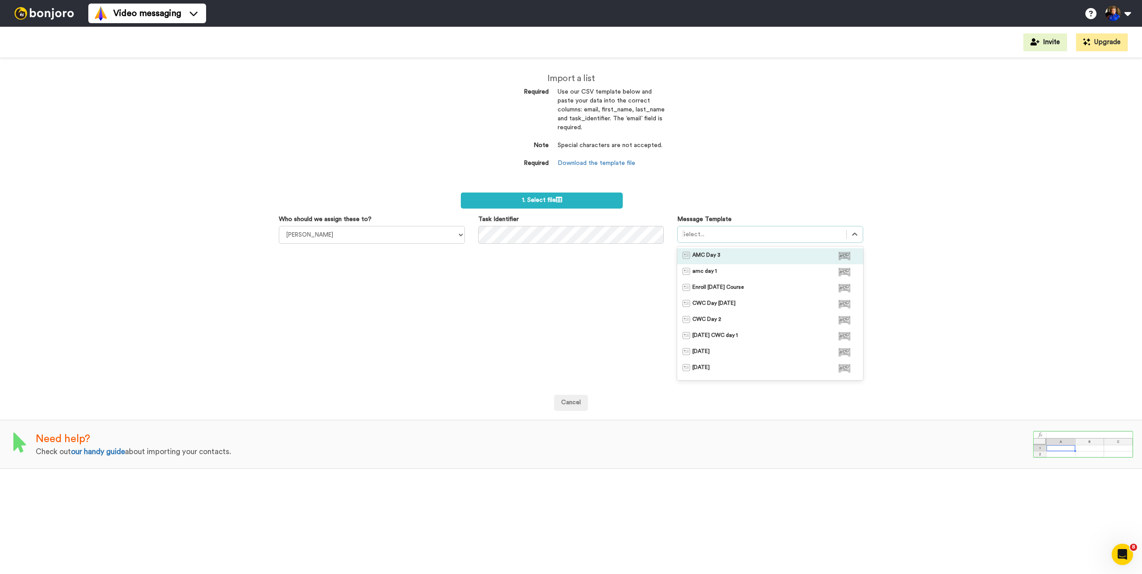
click at [719, 255] on span "AMC Day 3" at bounding box center [706, 256] width 28 height 9
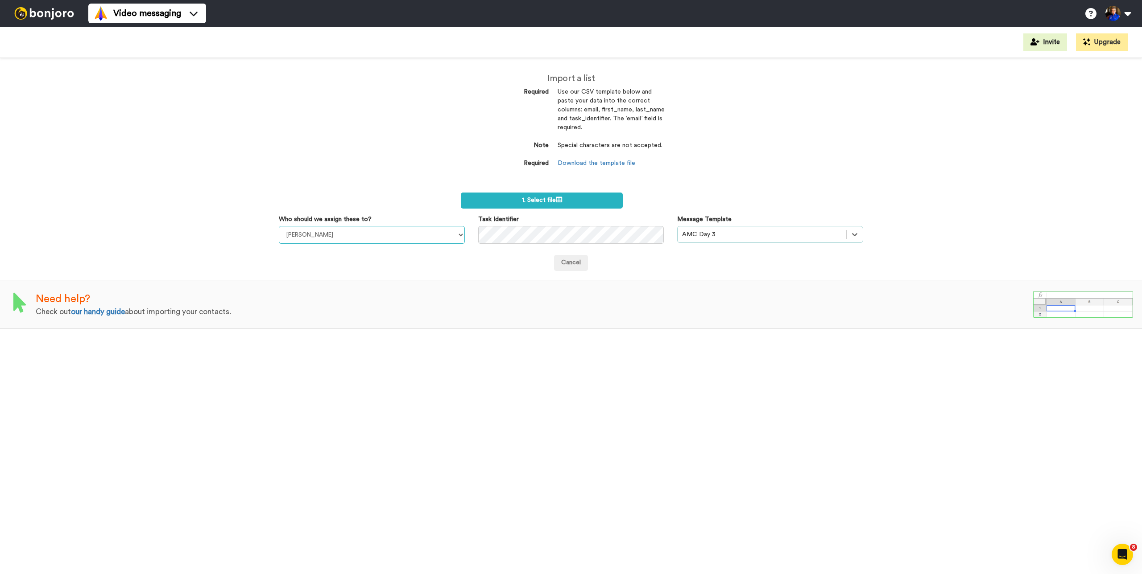
click at [404, 230] on select "Taylor Klump Kelli Crowley Kendra Dickson Brooke Thomas" at bounding box center [372, 235] width 186 height 18
select select "a9f58802-db57-4e71-ac43-b2f844e60d2a"
click at [279, 226] on select "Taylor Klump Kelli Crowley Kendra Dickson Brooke Thomas" at bounding box center [372, 235] width 186 height 18
click at [553, 200] on span "1. Select file" at bounding box center [542, 200] width 40 height 6
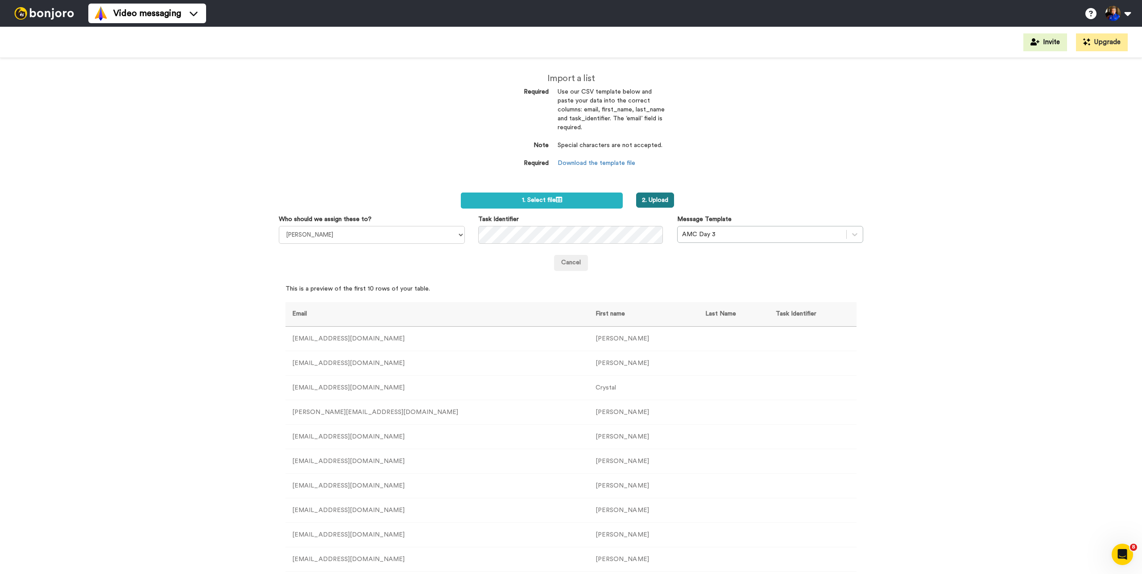
click at [660, 199] on button "2. Upload" at bounding box center [655, 200] width 38 height 15
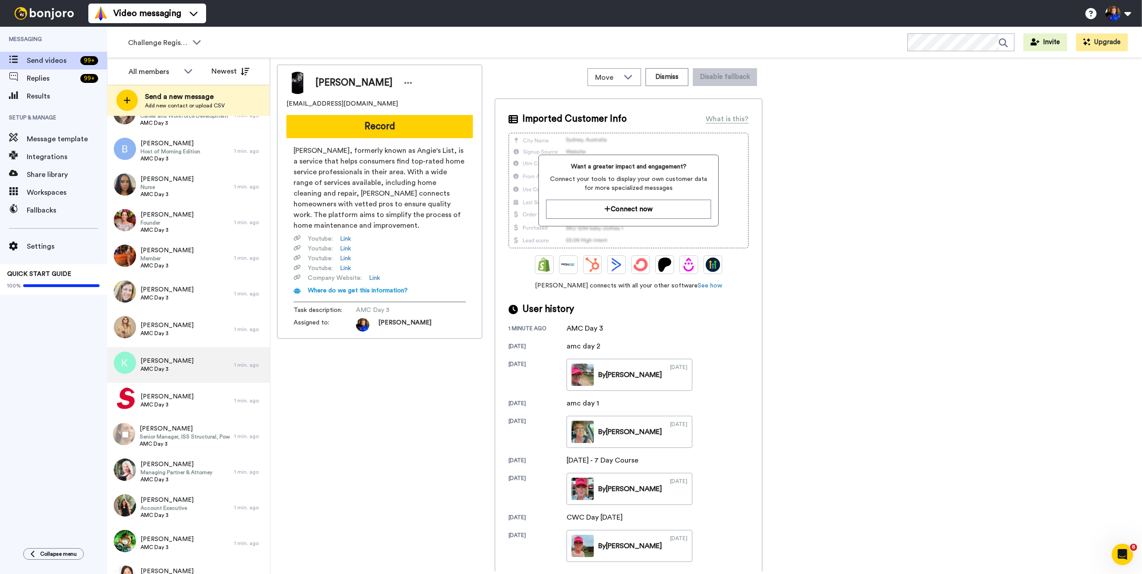
scroll to position [3082, 0]
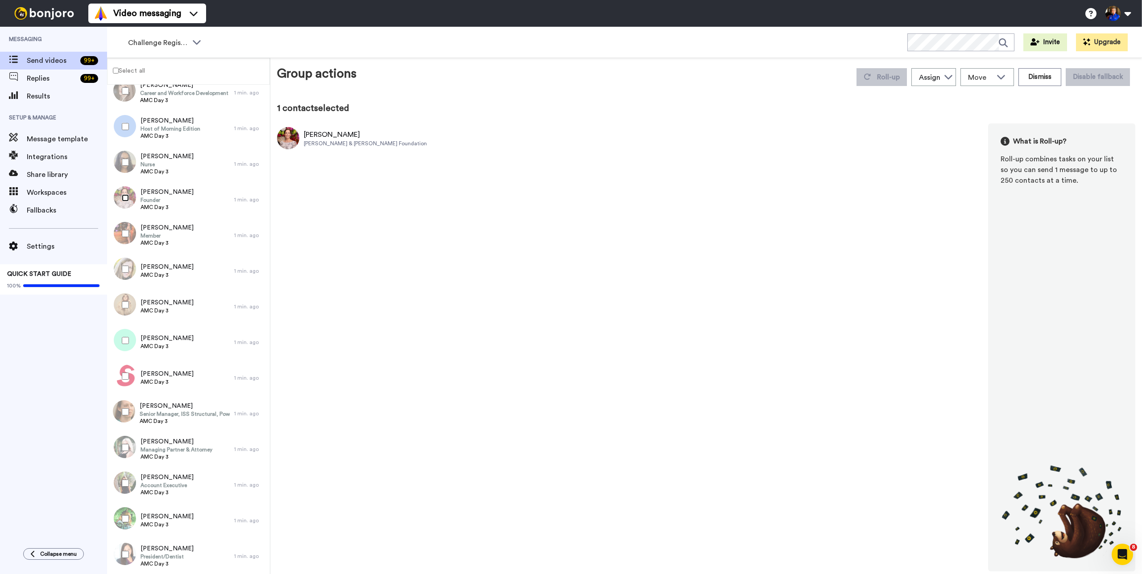
scroll to position [3051, 0]
click at [129, 74] on label "Select all" at bounding box center [125, 70] width 37 height 11
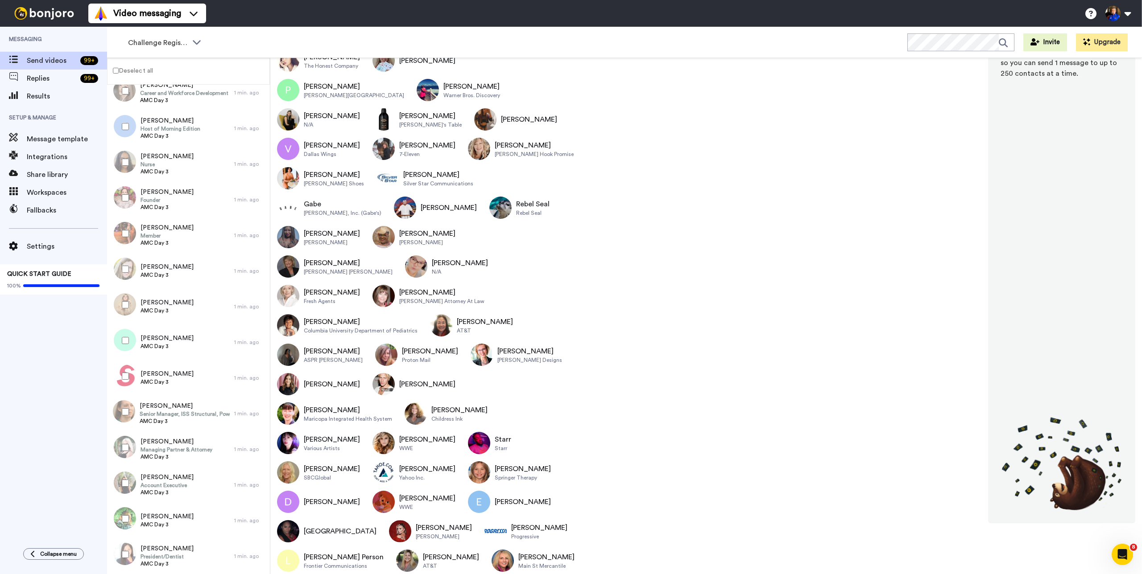
scroll to position [0, 0]
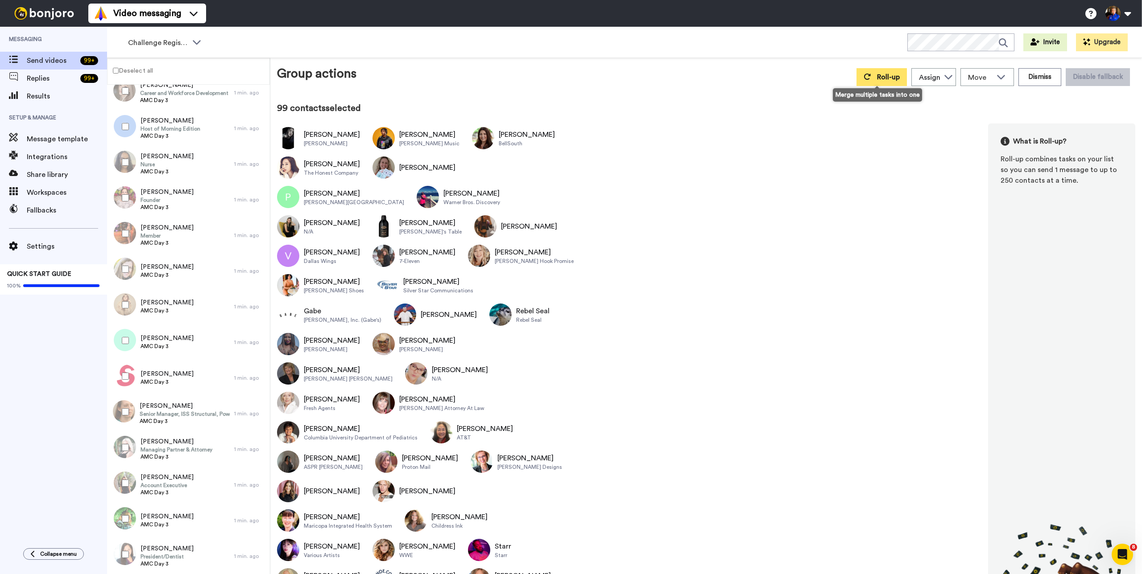
click at [879, 83] on button "Roll-up" at bounding box center [881, 77] width 50 height 18
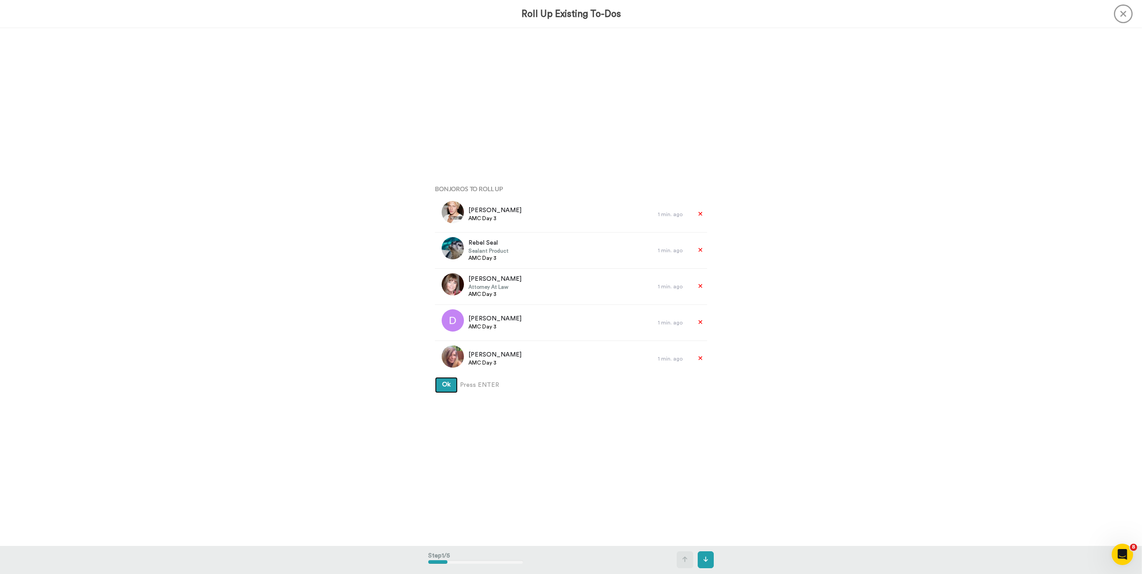
click at [435, 377] on button "Ok" at bounding box center [446, 385] width 23 height 16
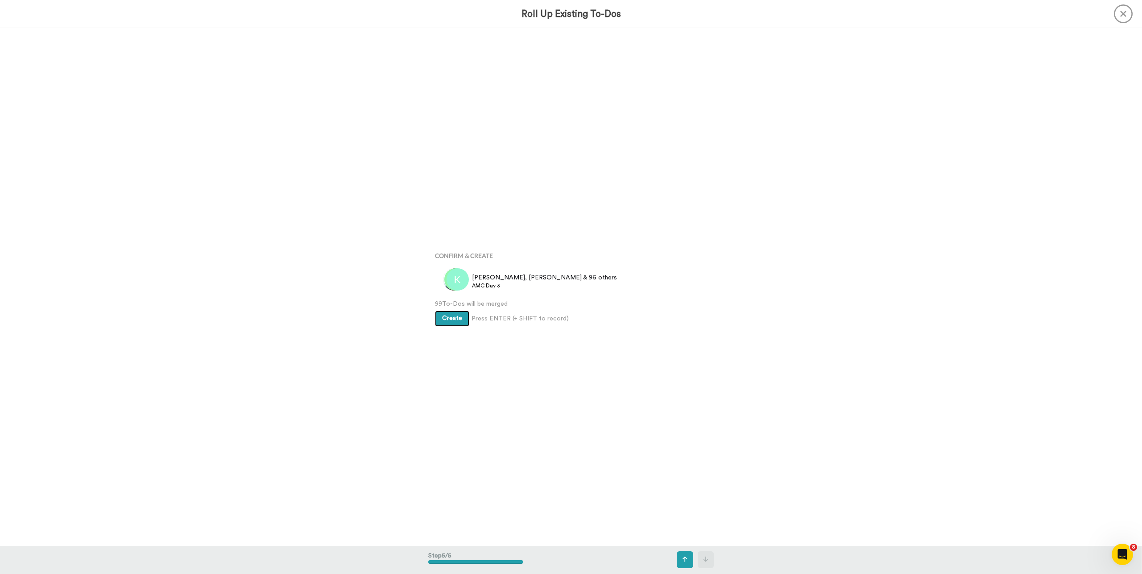
scroll to position [2072, 0]
click at [449, 320] on span "Create" at bounding box center [452, 318] width 20 height 6
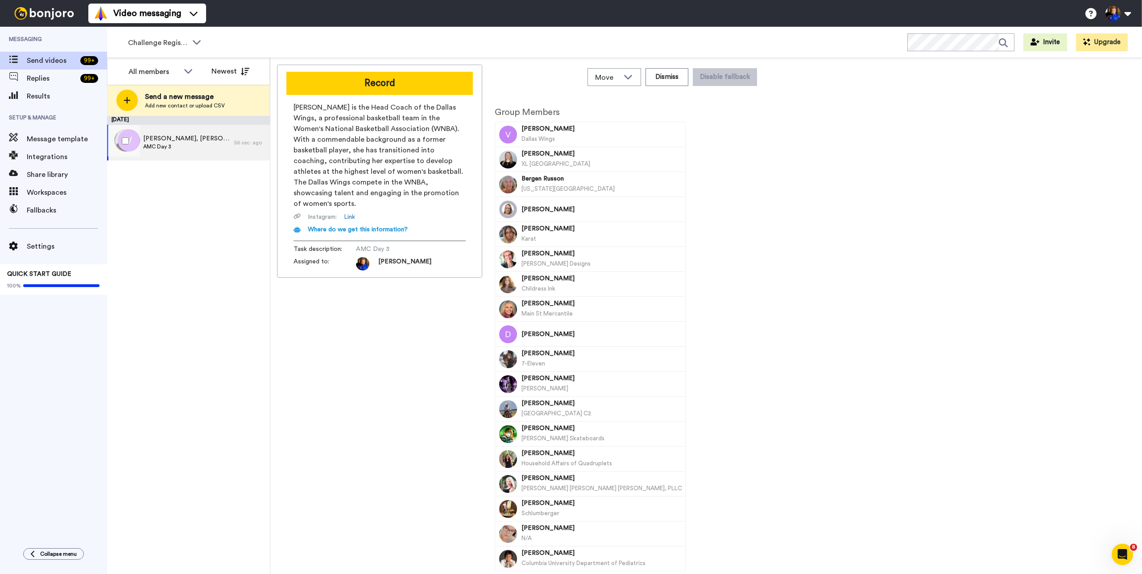
click at [176, 145] on span "AMC Day 3" at bounding box center [186, 146] width 87 height 7
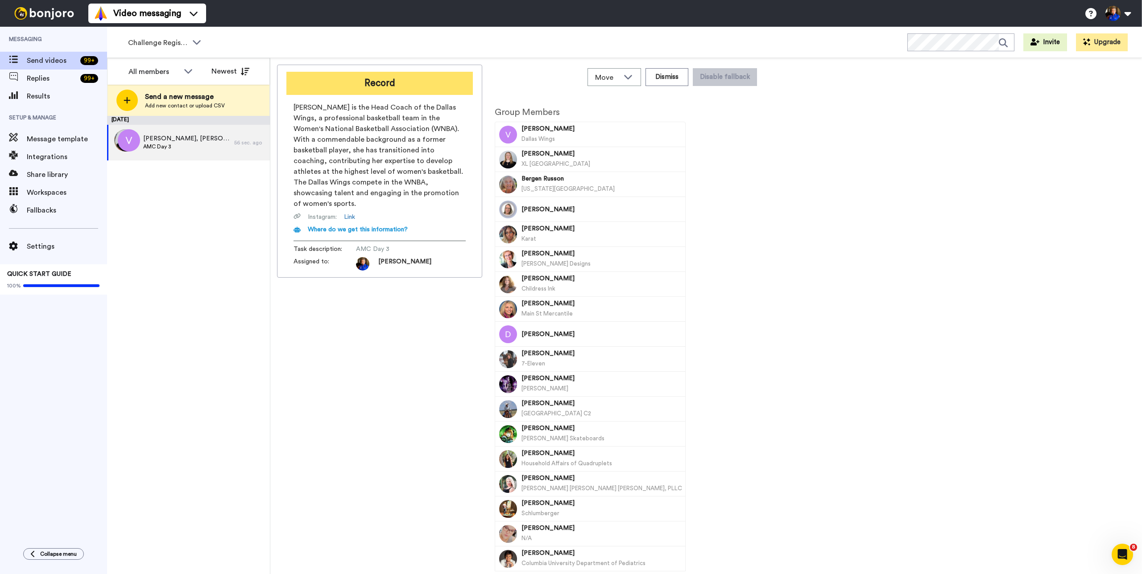
click at [412, 81] on button "Record" at bounding box center [379, 83] width 186 height 23
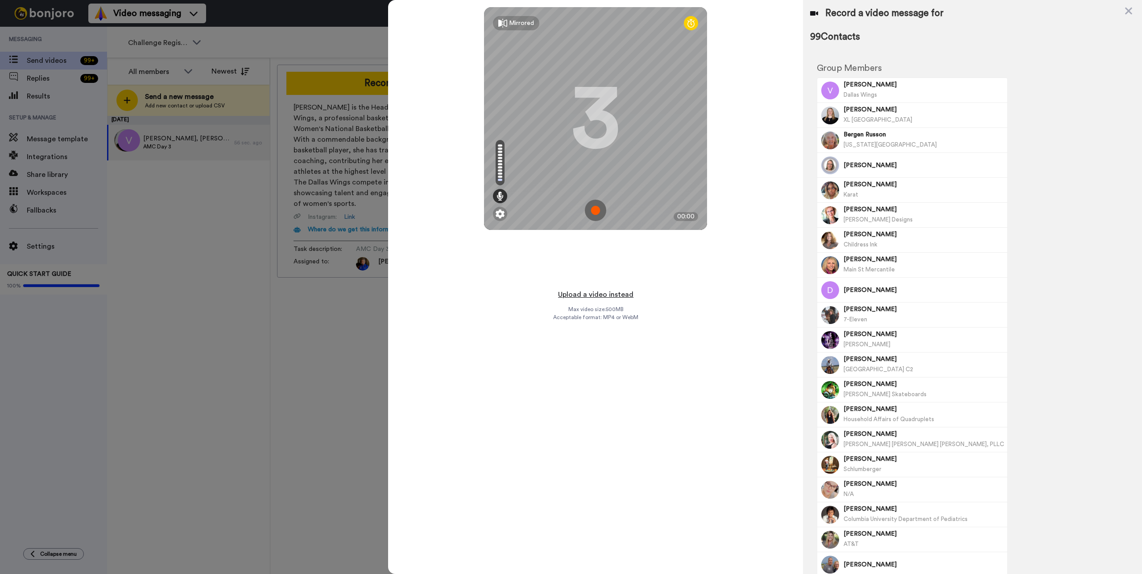
click at [614, 291] on button "Upload a video instead" at bounding box center [595, 295] width 81 height 12
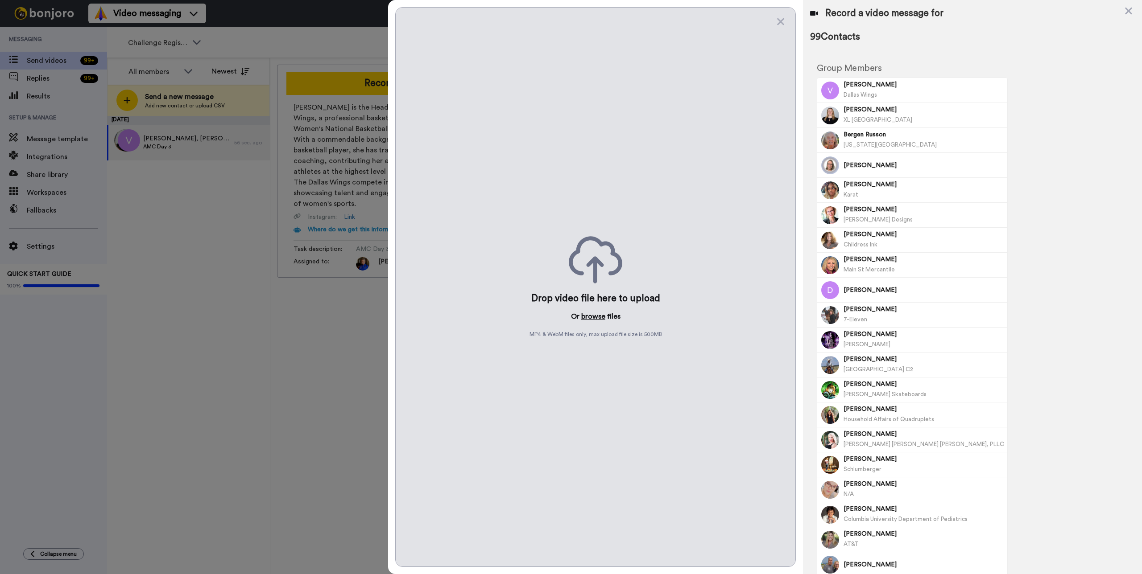
click at [601, 317] on button "browse" at bounding box center [593, 316] width 24 height 11
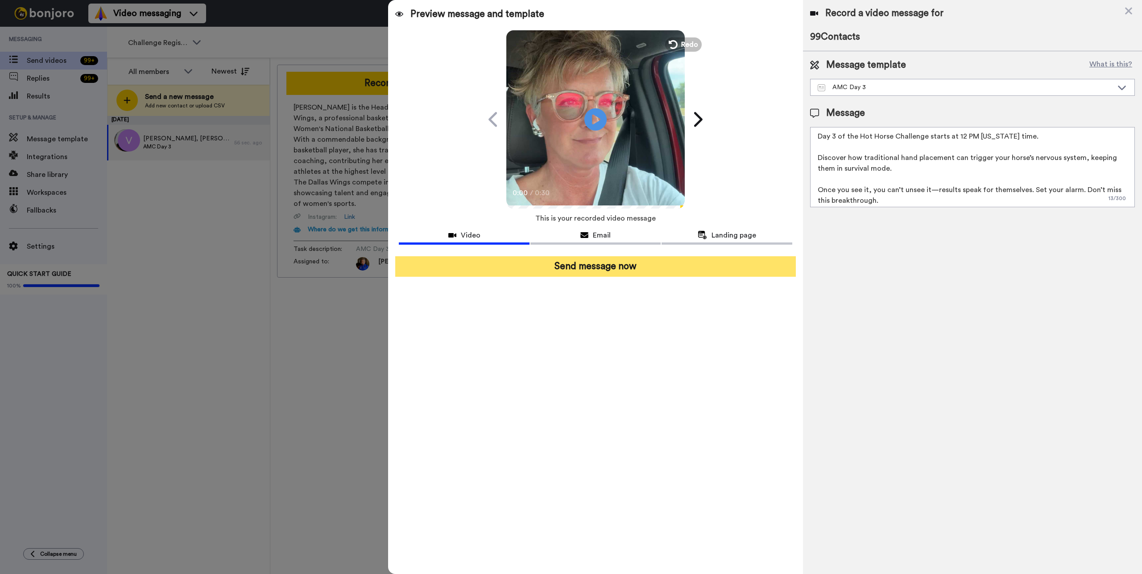
click at [618, 268] on button "Send message now" at bounding box center [595, 266] width 400 height 21
